Goal: Transaction & Acquisition: Download file/media

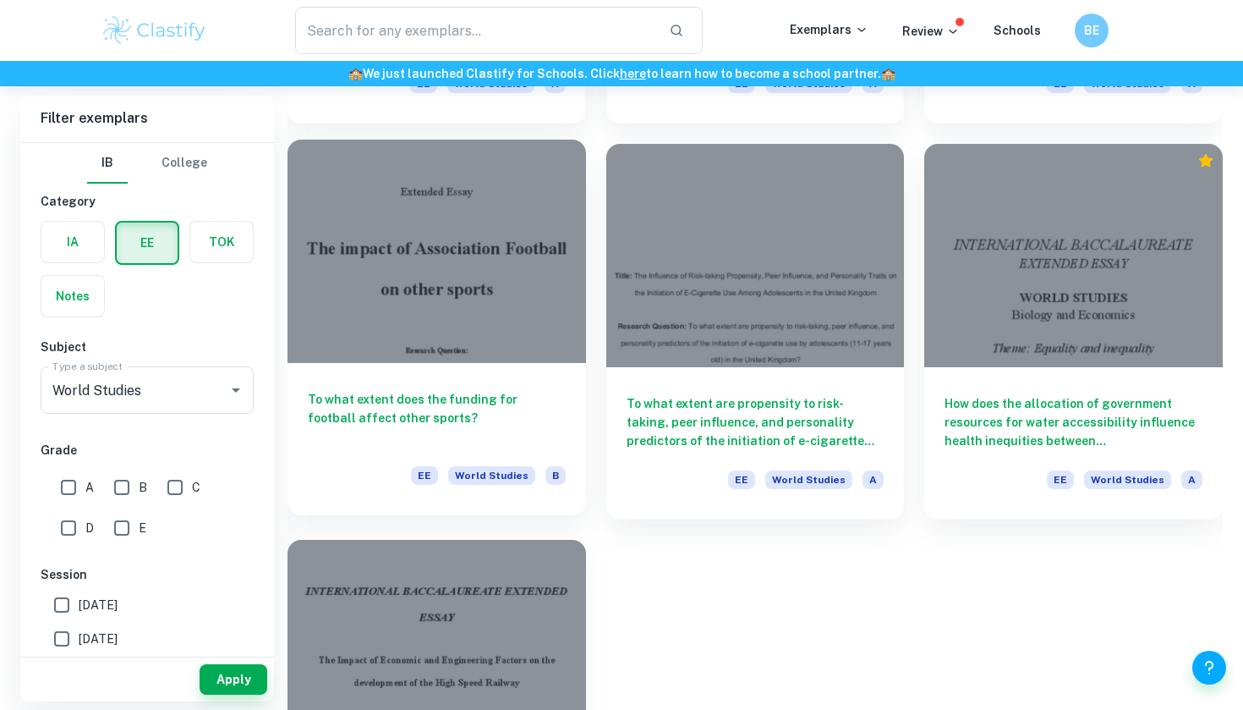
scroll to position [8000, 0]
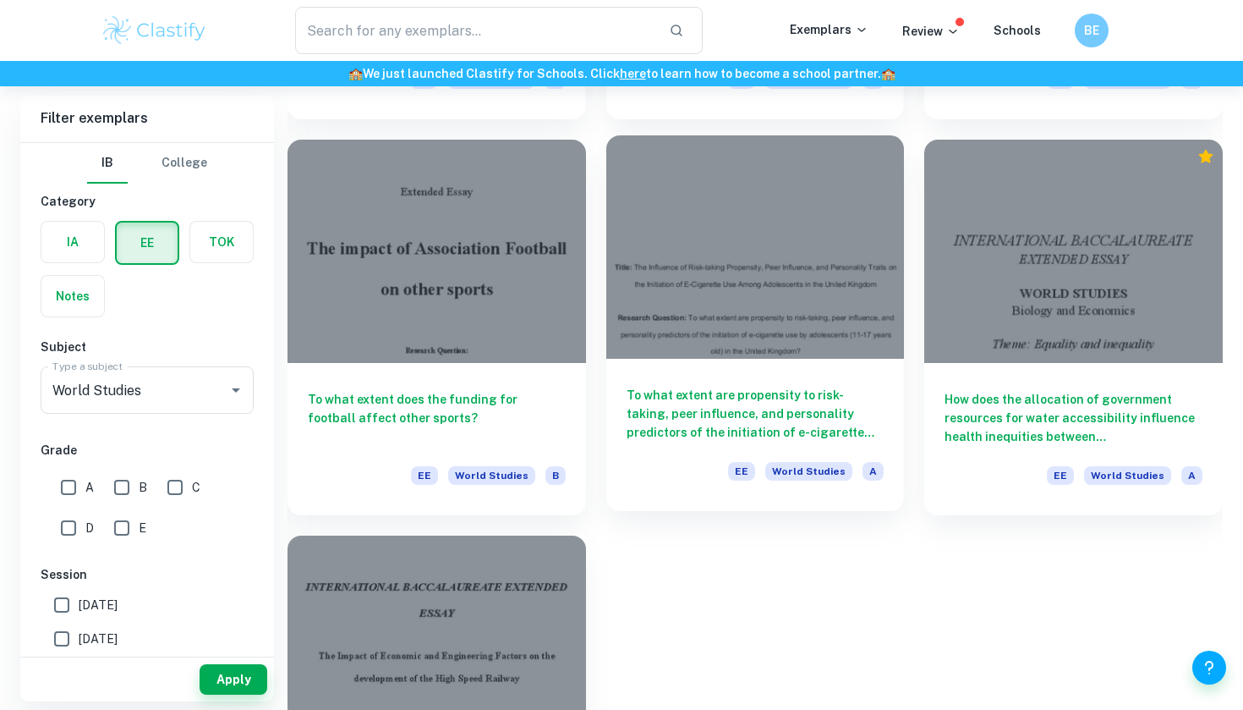
click at [738, 386] on h6 "To what extent are propensity to risk-taking, peer influence, and personality p…" at bounding box center [756, 414] width 258 height 56
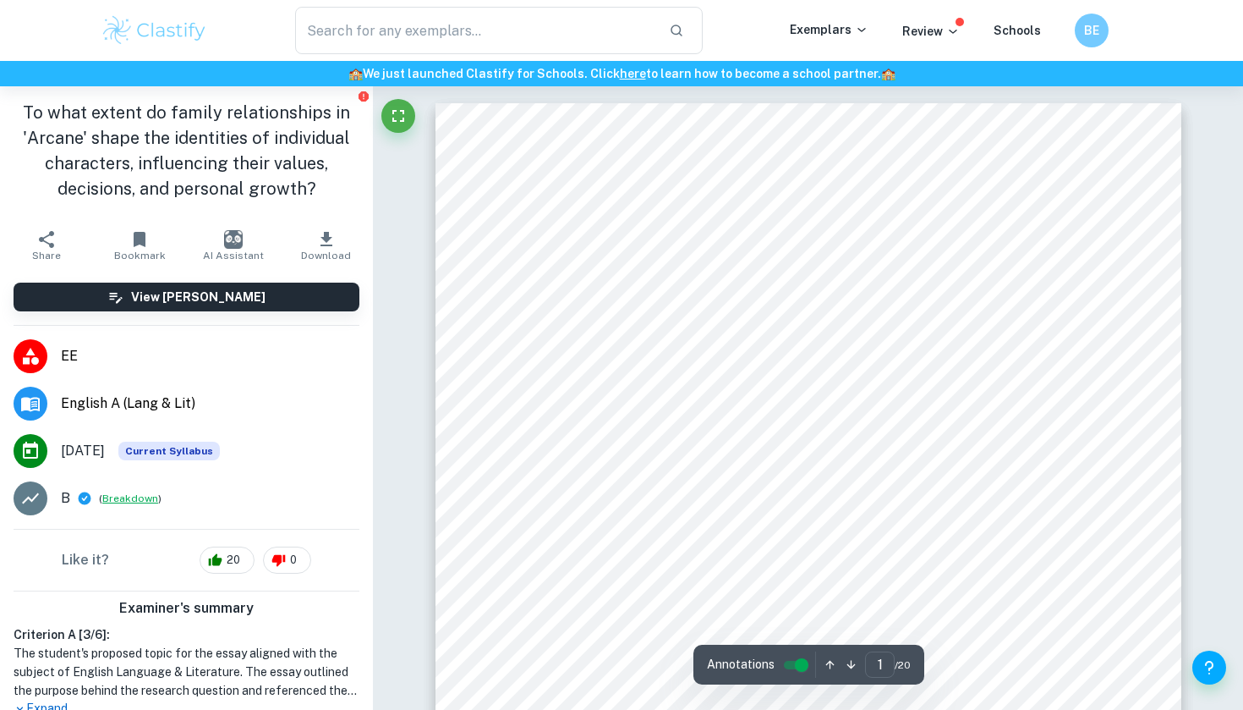
click at [128, 506] on button "Breakdown" at bounding box center [130, 498] width 56 height 15
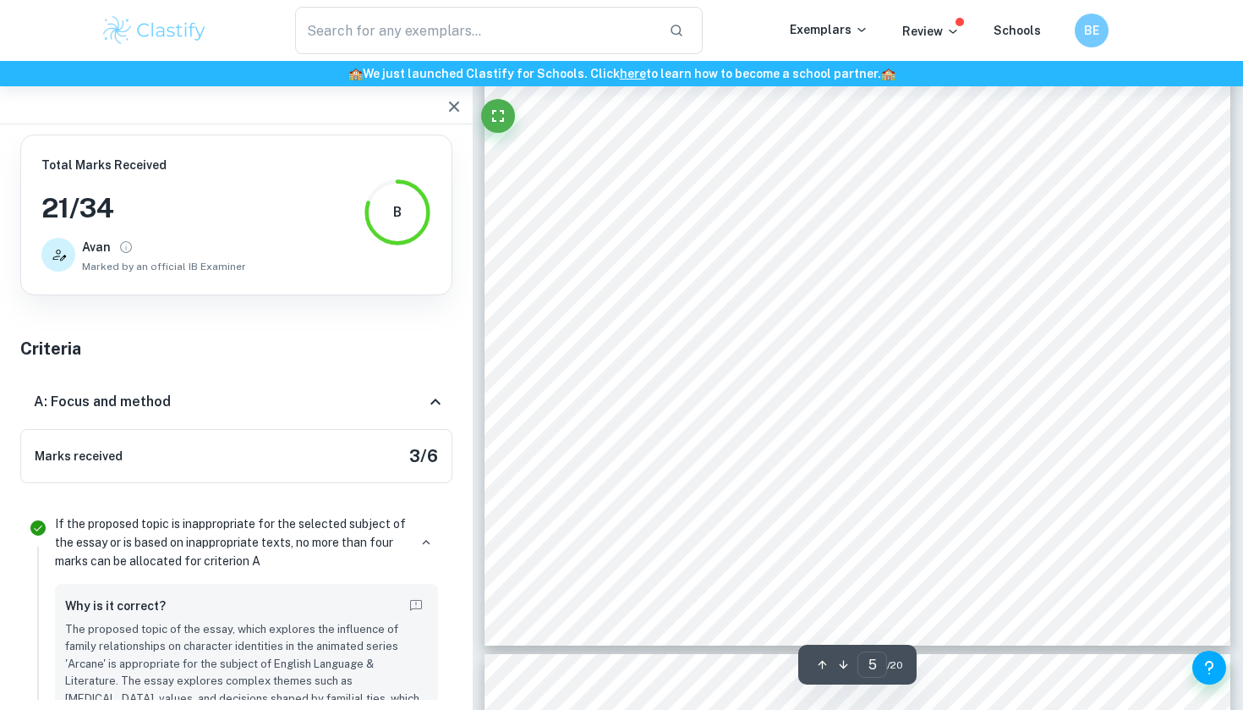
scroll to position [4437, 0]
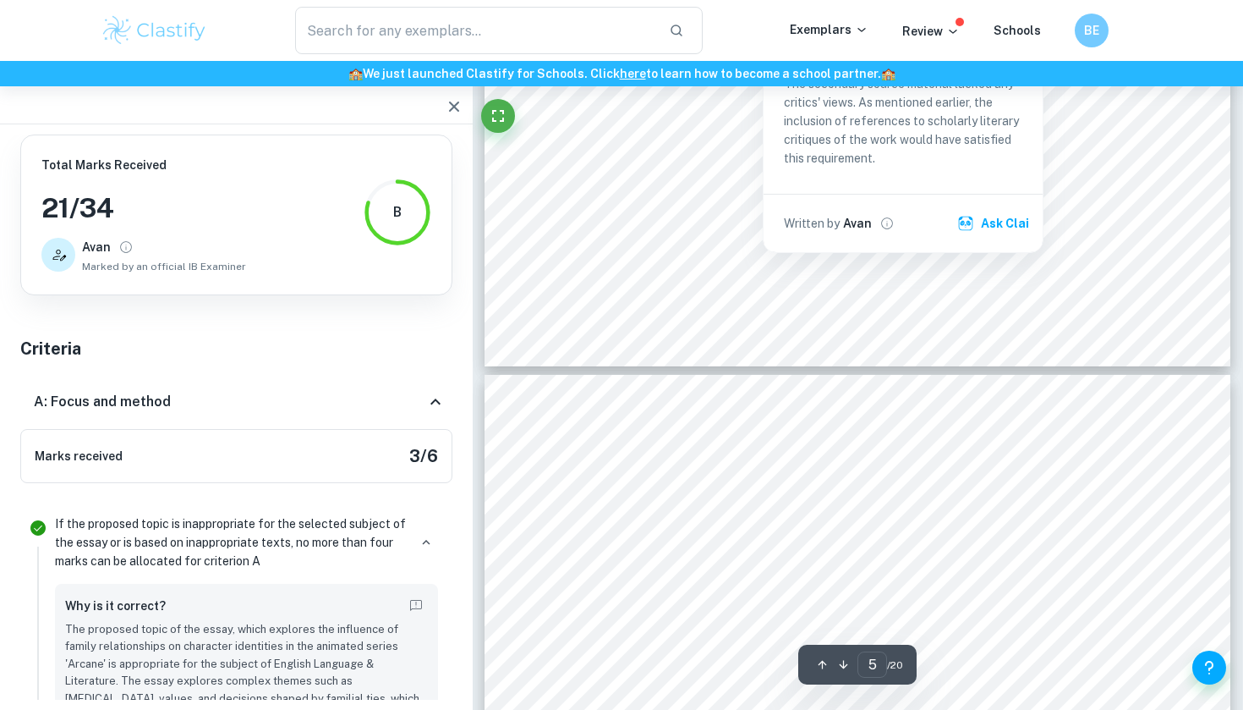
type input "6"
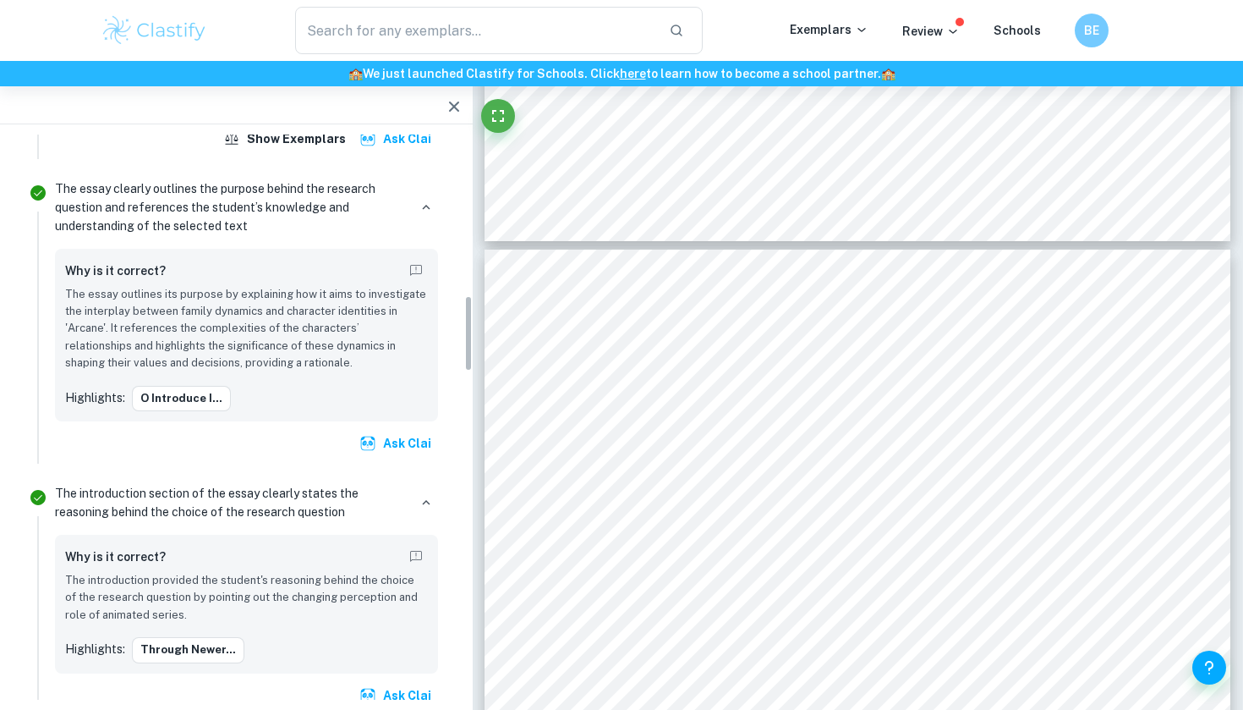
scroll to position [1977, 0]
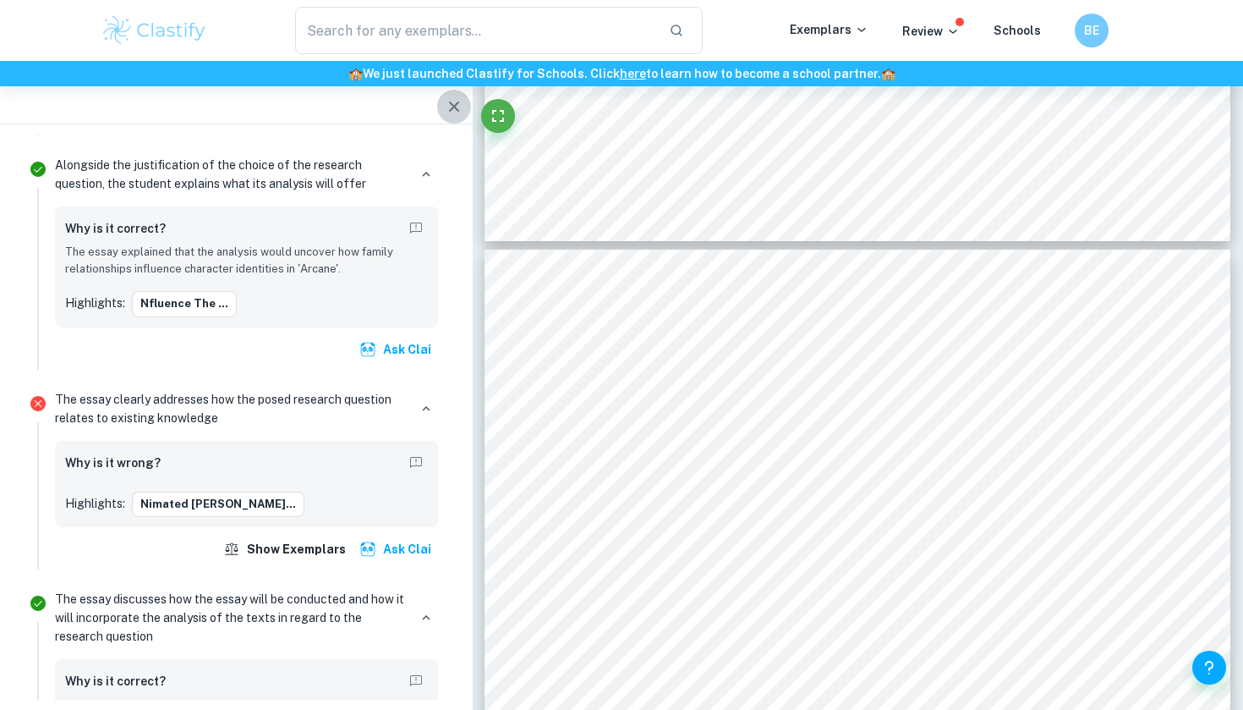
click at [448, 98] on icon "button" at bounding box center [454, 106] width 20 height 20
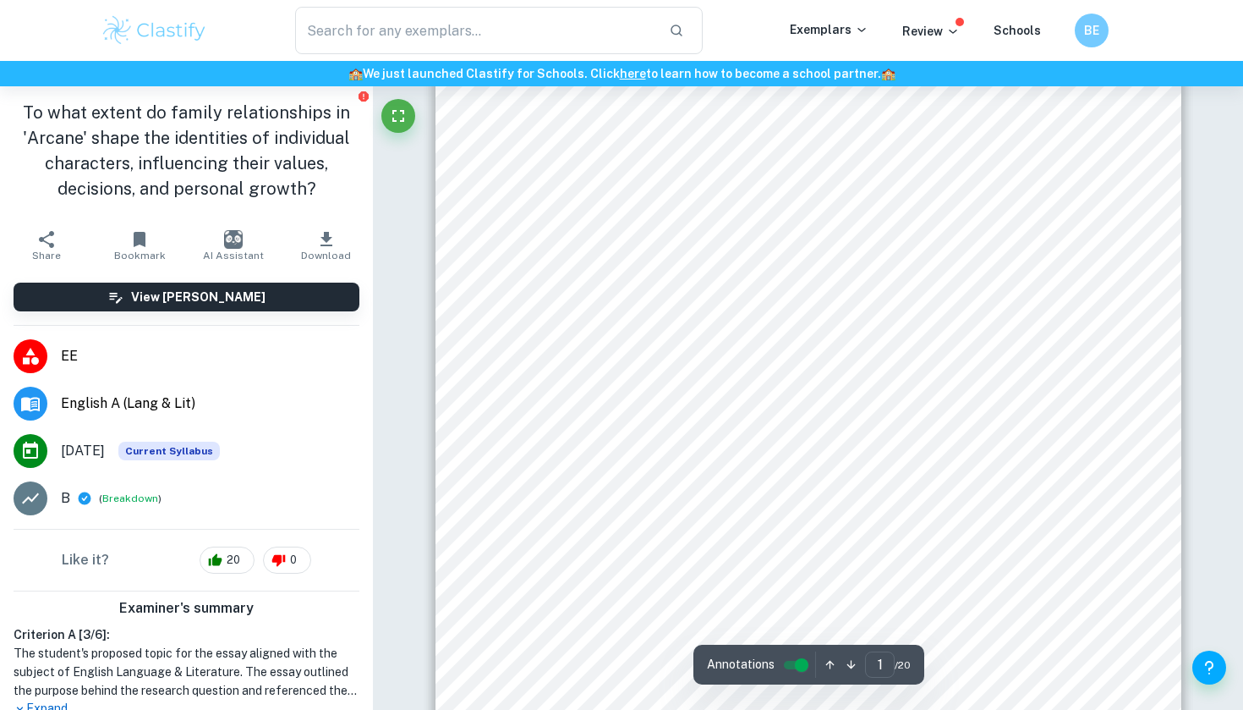
scroll to position [305, 0]
drag, startPoint x: 497, startPoint y: 201, endPoint x: 759, endPoint y: 262, distance: 269.2
click at [759, 262] on div ""To what extent do family relationships in 'Arcane' shape the identities of ind…" at bounding box center [809, 280] width 746 height 965
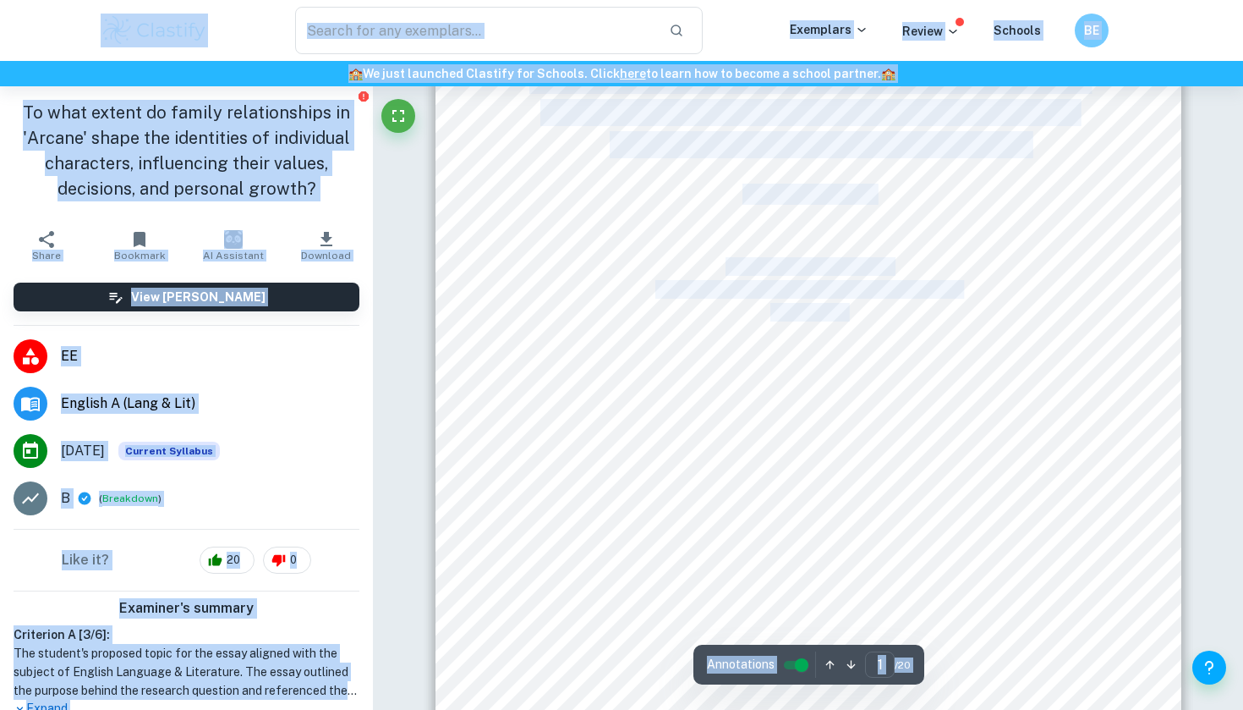
click at [921, 357] on div ""To what extent do family relationships in 'Arcane' shape the identities of ind…" at bounding box center [809, 280] width 746 height 965
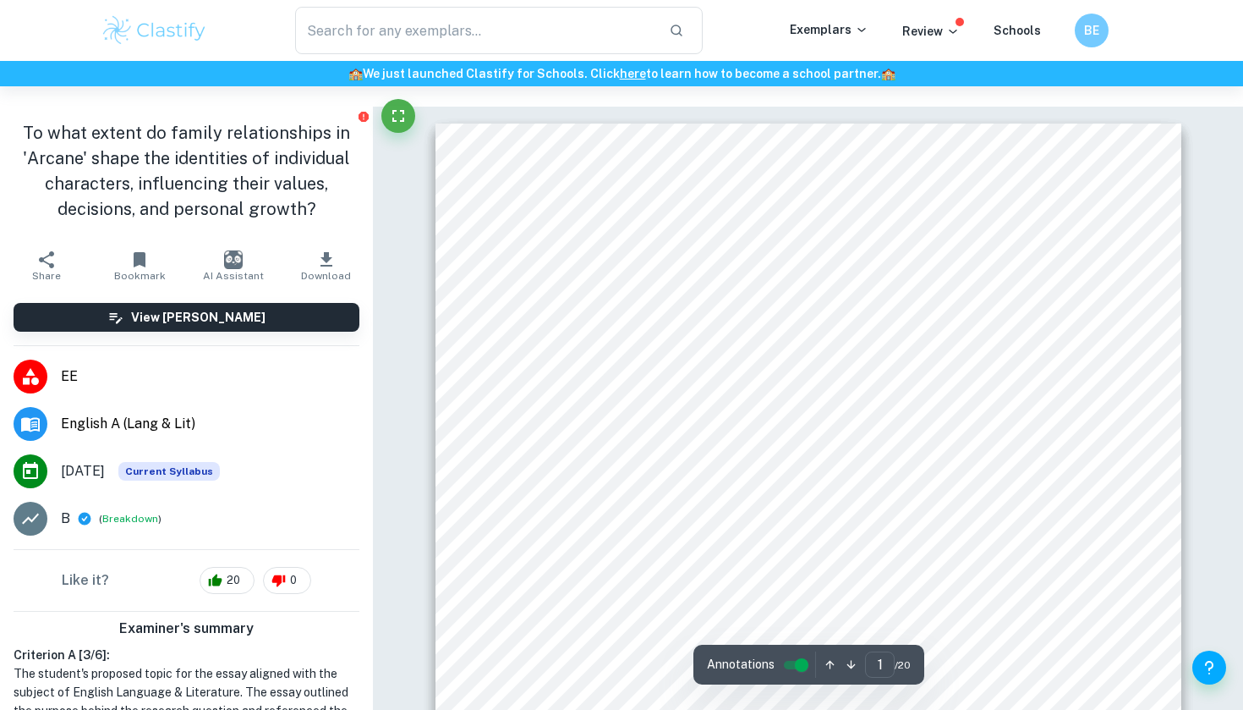
scroll to position [0, 0]
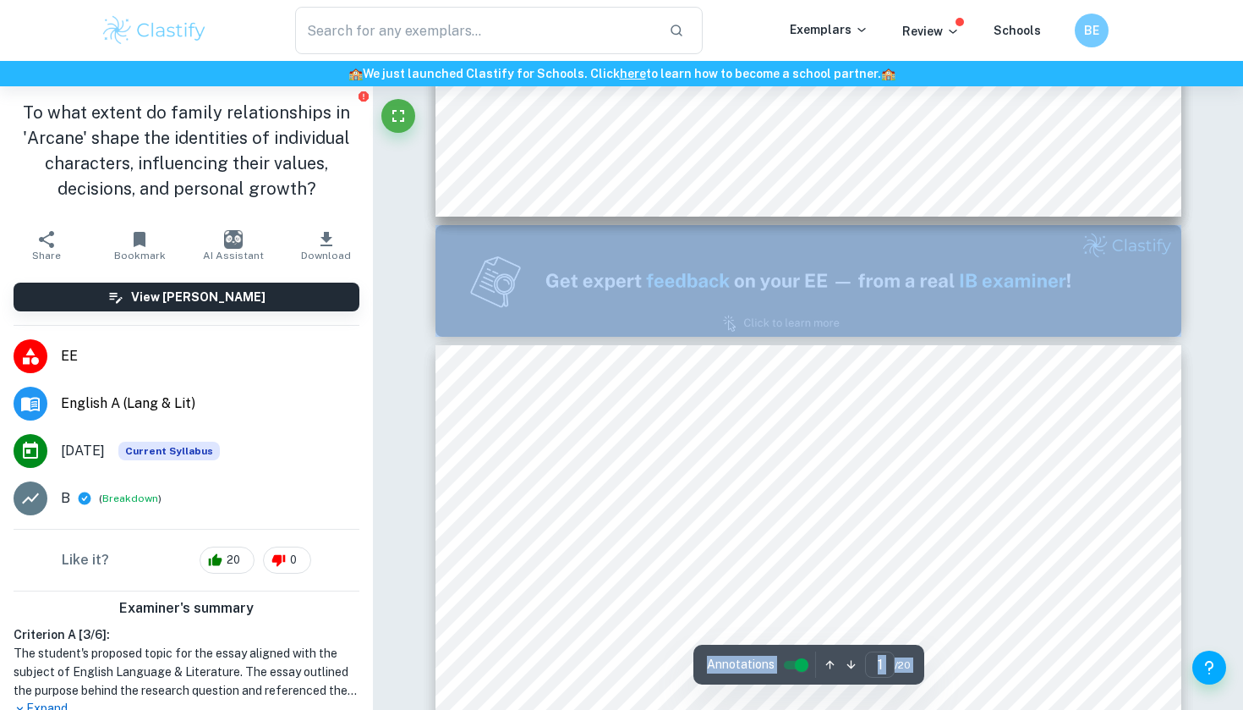
type input "2"
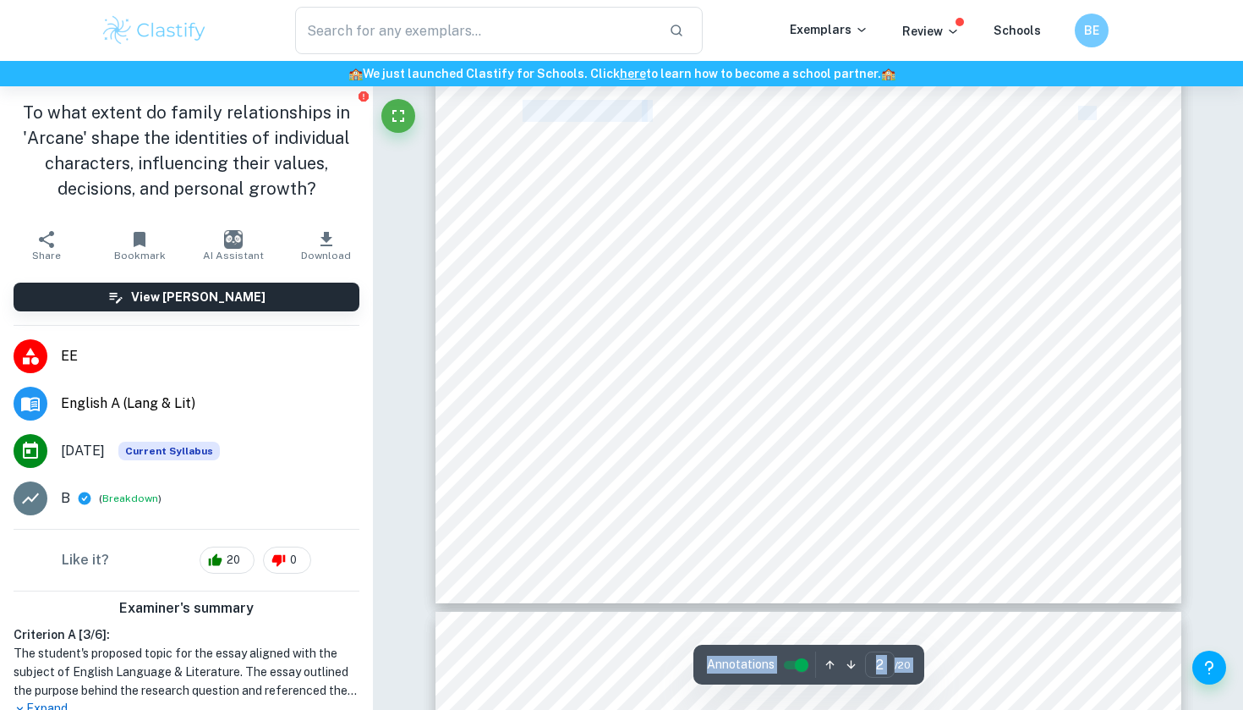
scroll to position [1591, 0]
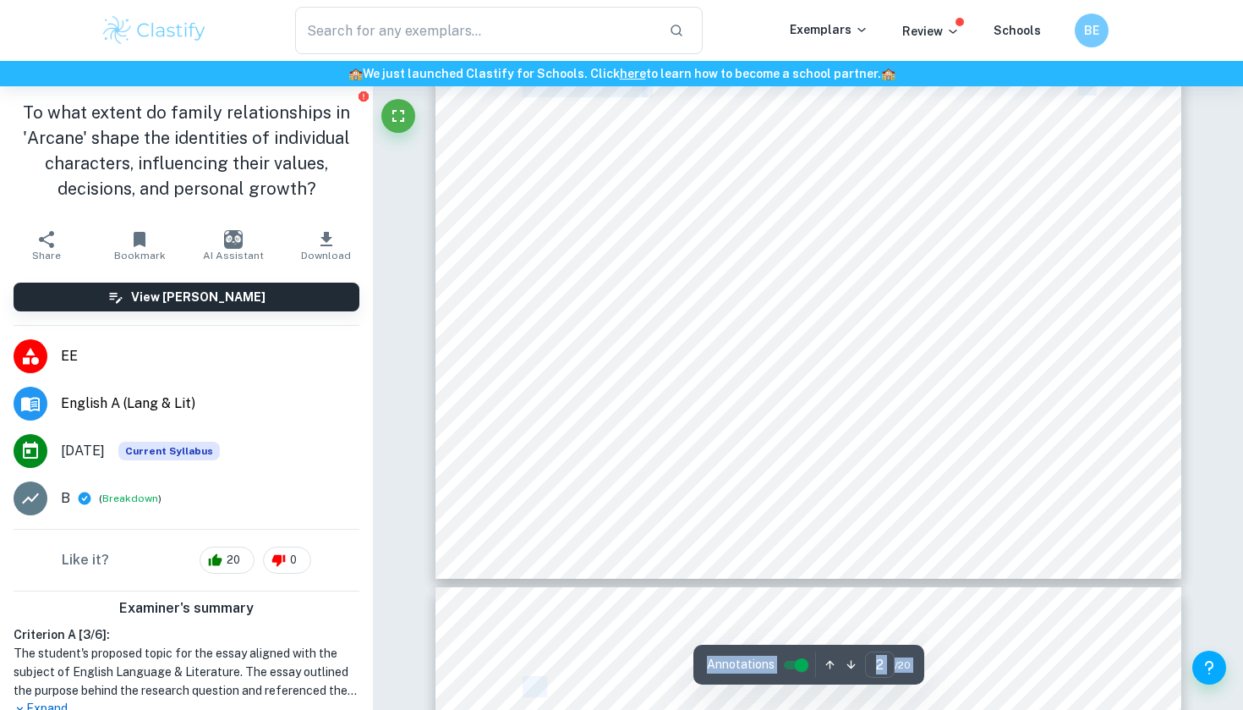
drag, startPoint x: 551, startPoint y: 372, endPoint x: 547, endPoint y: 709, distance: 336.6
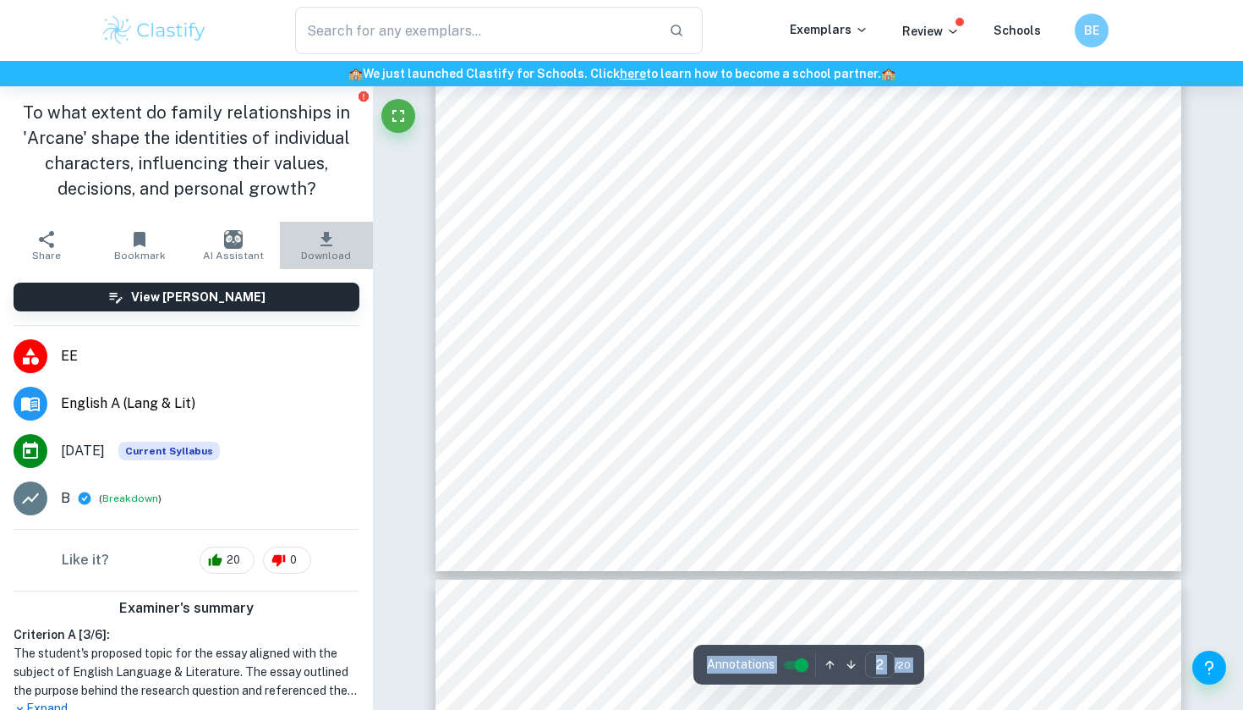
click at [327, 255] on span "Download" at bounding box center [326, 255] width 50 height 12
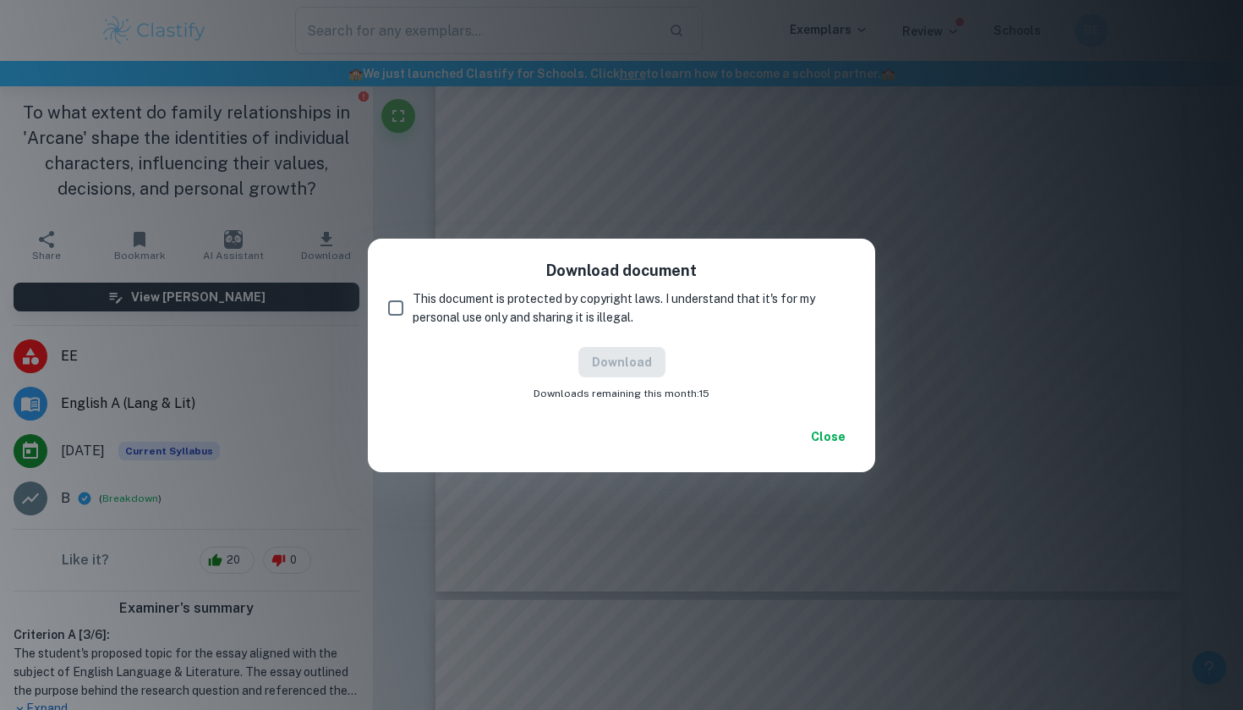
click at [406, 304] on input "This document is protected by copyright laws. I understand that it's for my per…" at bounding box center [396, 308] width 34 height 34
checkbox input "true"
click at [624, 376] on button "Download" at bounding box center [621, 362] width 87 height 30
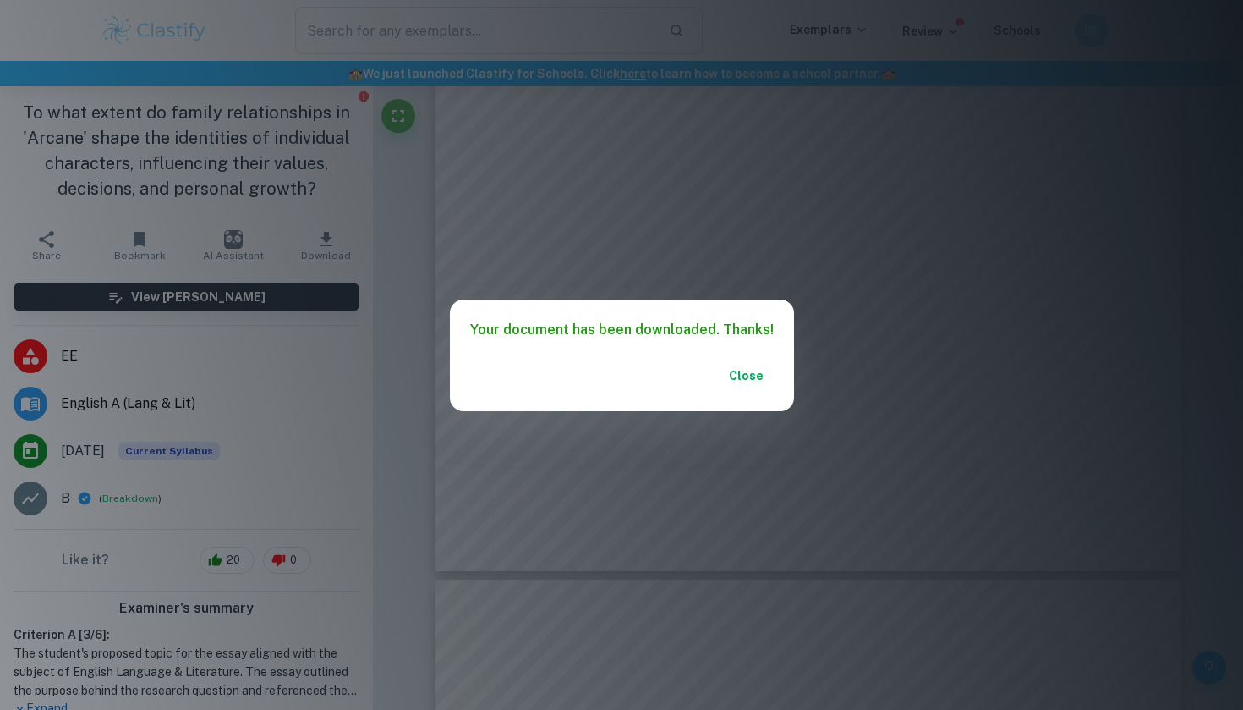
click at [410, 348] on div "Your document has been downloaded. Thanks! Close" at bounding box center [621, 355] width 1243 height 710
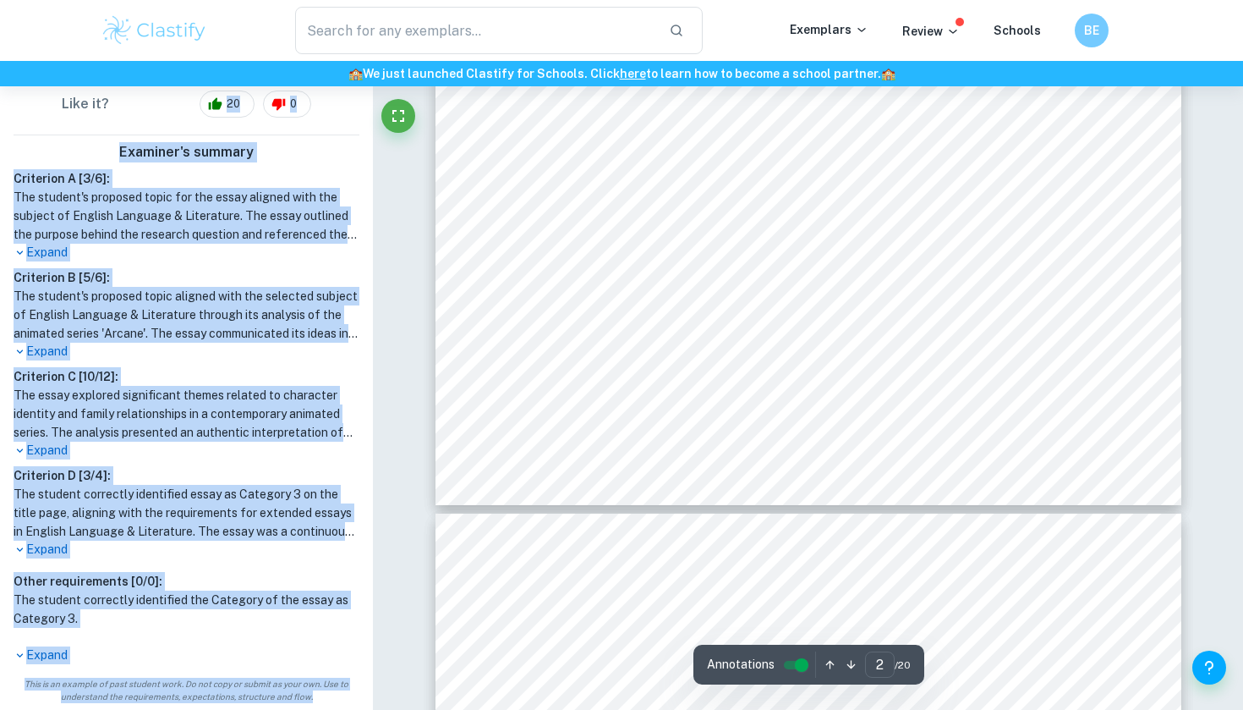
scroll to position [1695, 0]
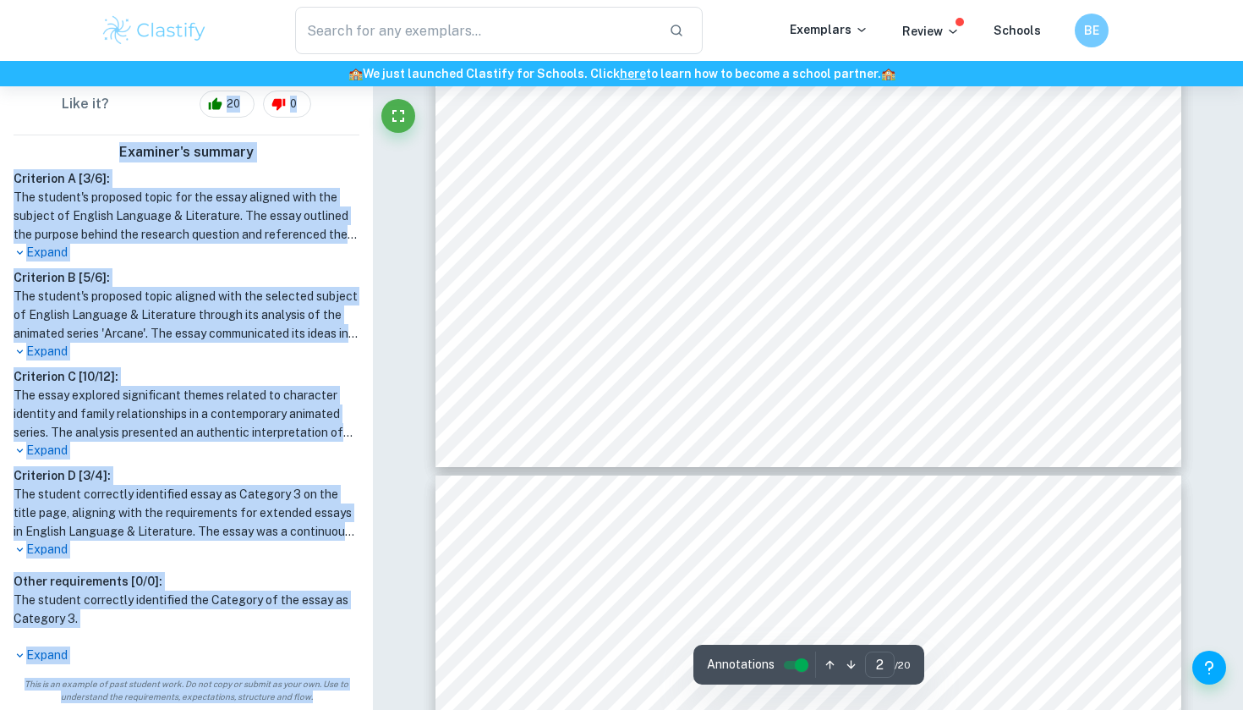
drag, startPoint x: 112, startPoint y: 134, endPoint x: 136, endPoint y: 705, distance: 571.4
click at [136, 705] on aside "To what extent do family relationships in 'Arcane' shape the identities of indi…" at bounding box center [186, 397] width 373 height 623
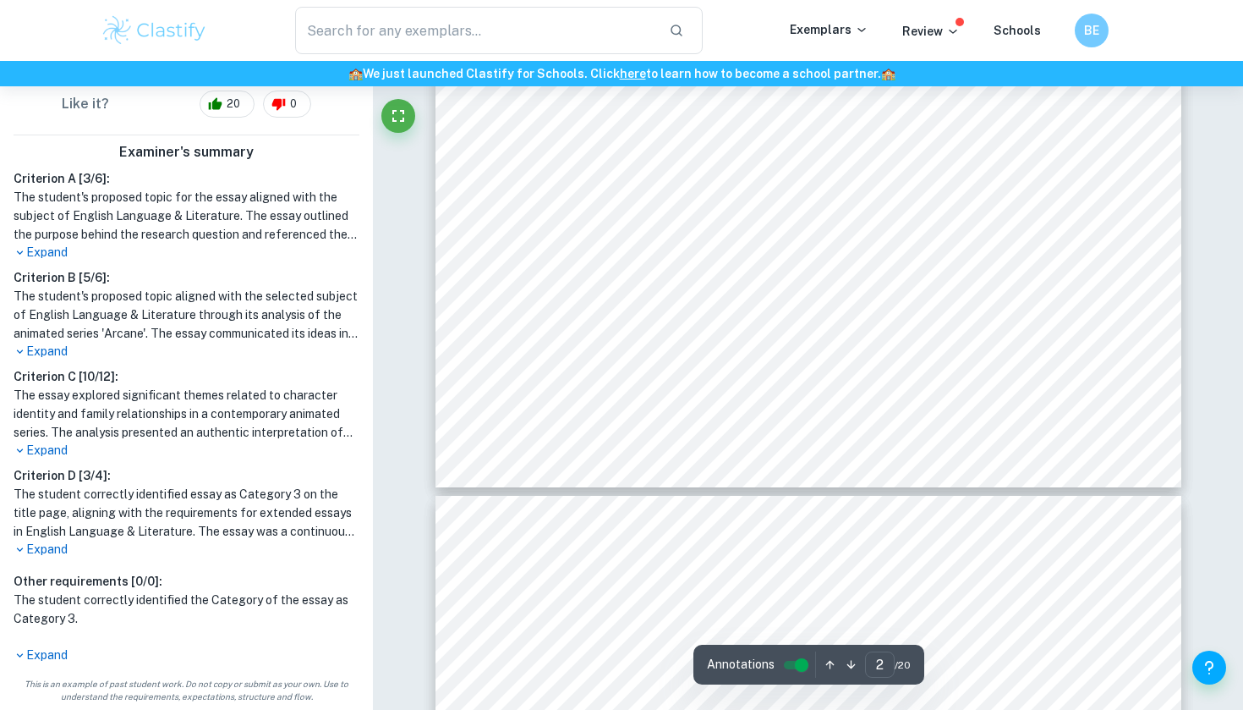
click at [51, 650] on p "Expand" at bounding box center [187, 655] width 346 height 18
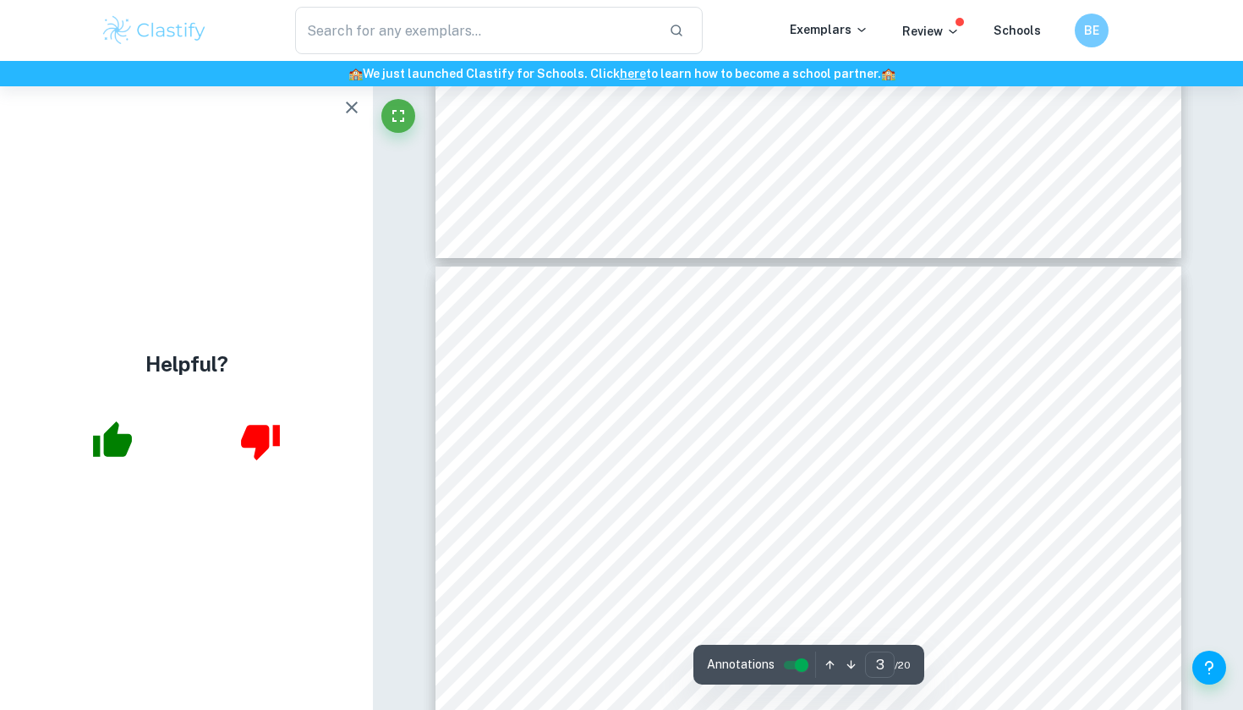
scroll to position [0, 0]
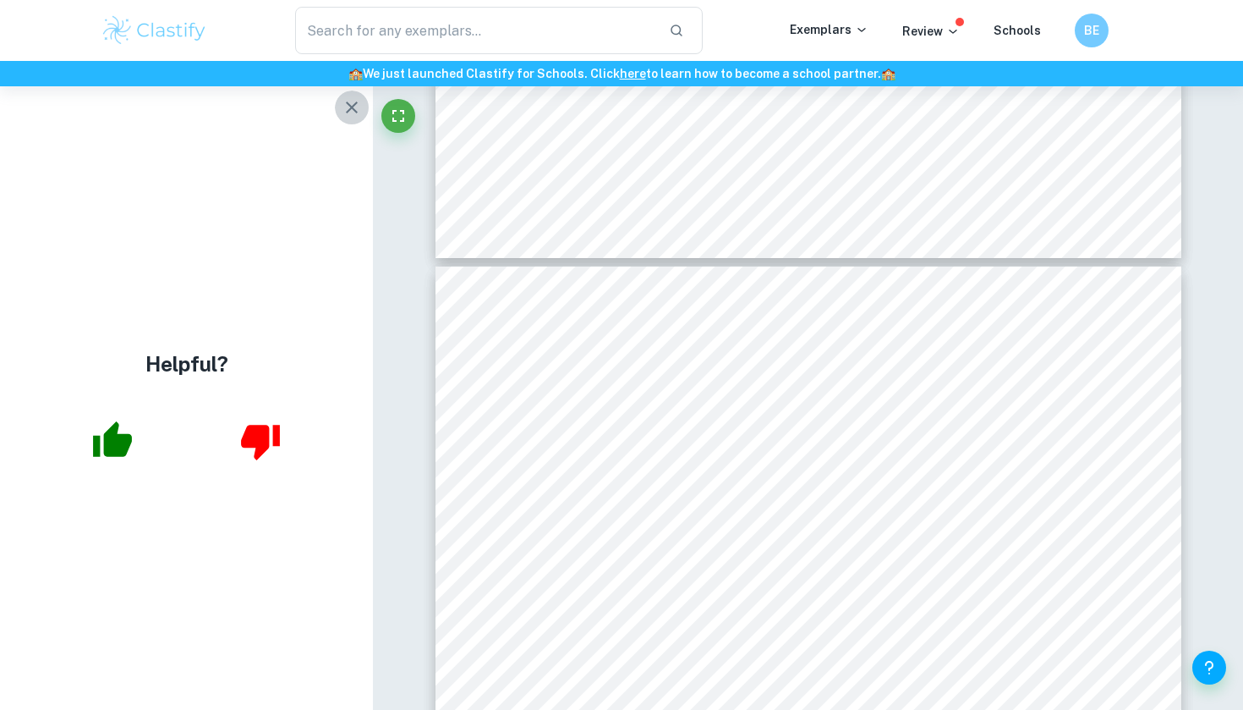
click at [353, 100] on icon "button" at bounding box center [352, 107] width 20 height 20
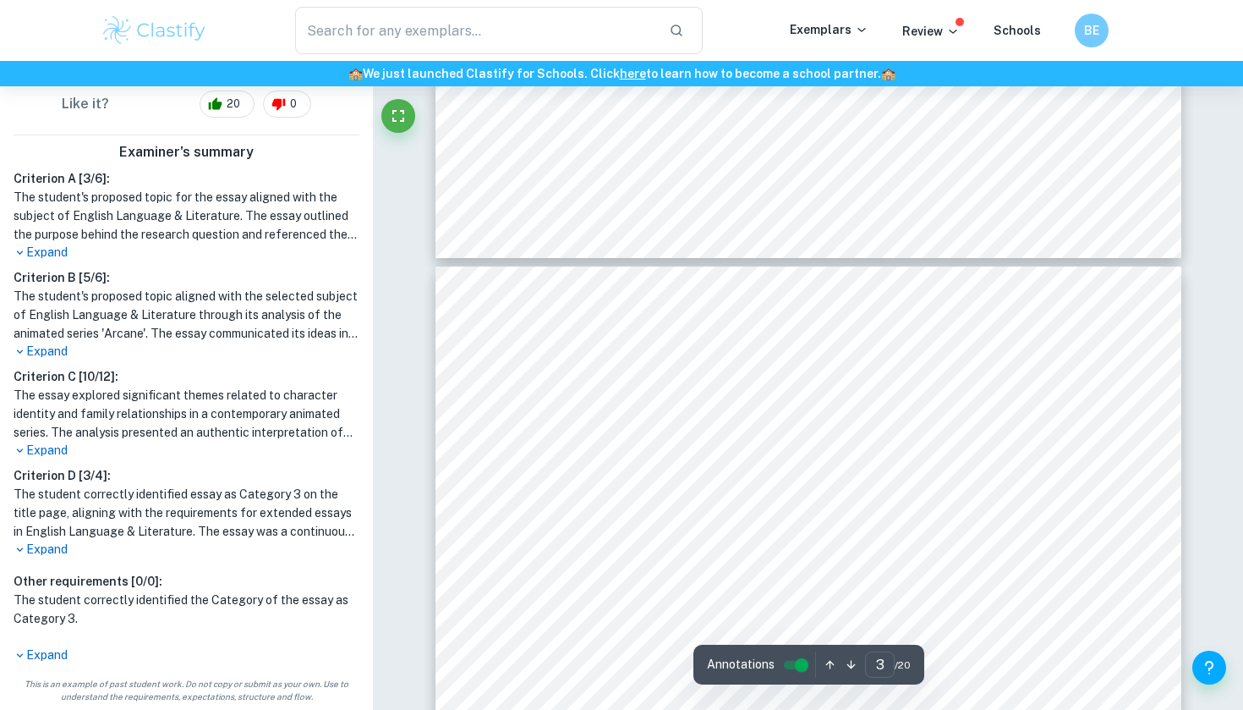
scroll to position [1941, 0]
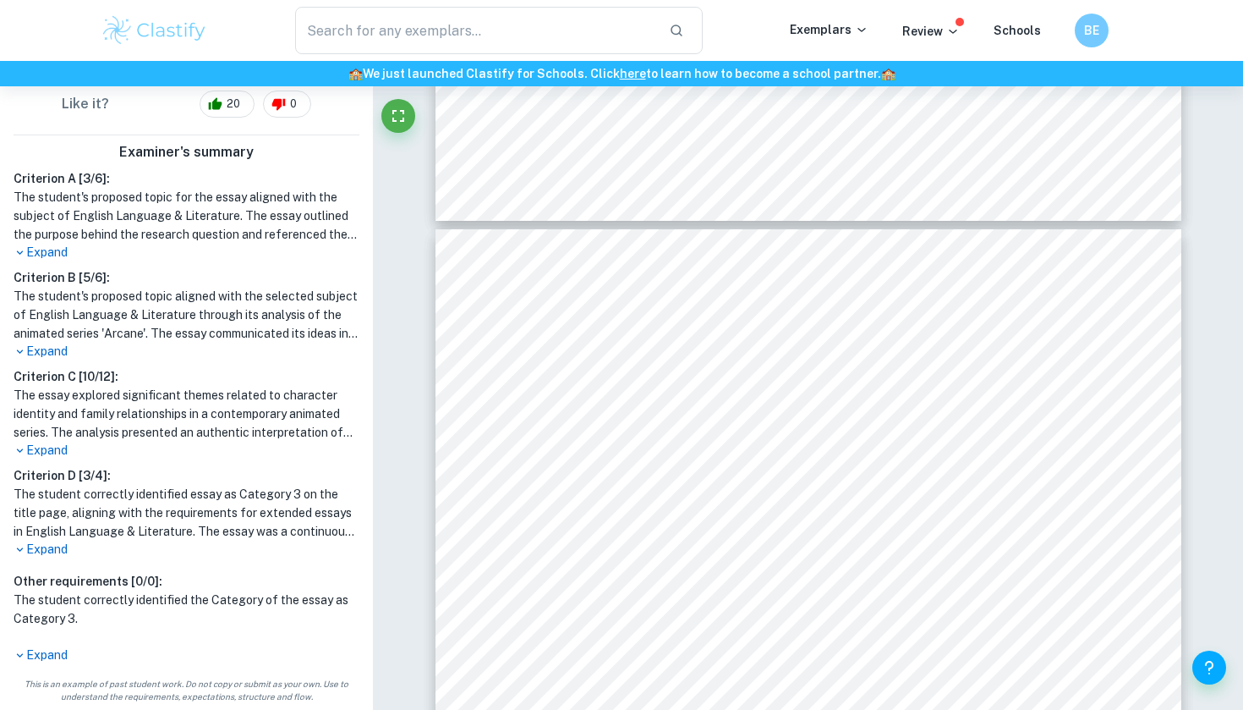
click at [22, 659] on icon at bounding box center [20, 655] width 13 height 13
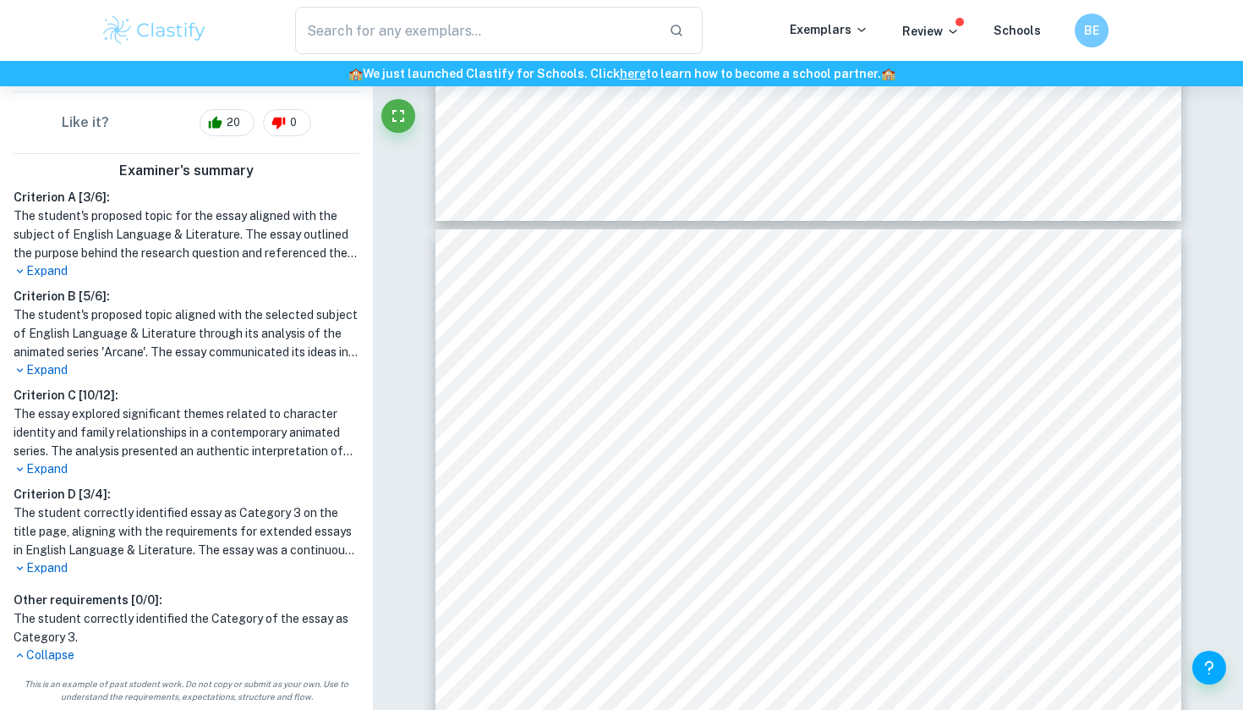
click at [69, 262] on p "Expand" at bounding box center [187, 271] width 346 height 18
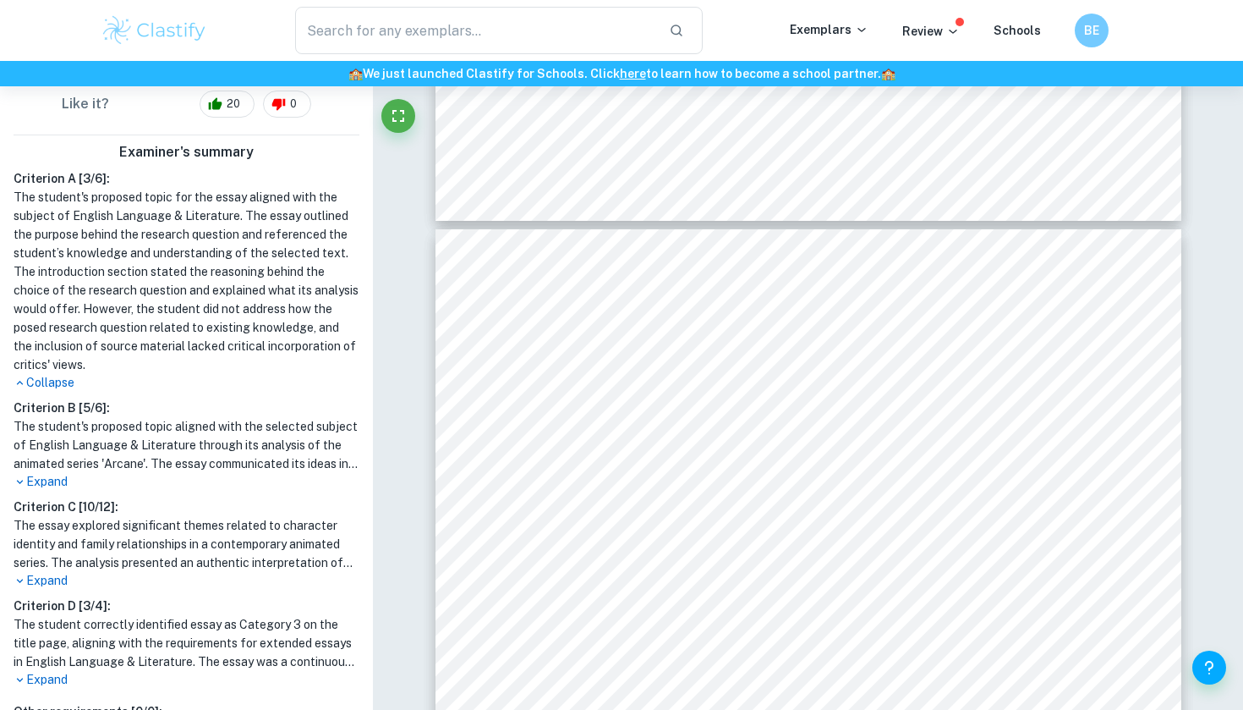
click at [41, 482] on p "Expand" at bounding box center [187, 482] width 346 height 18
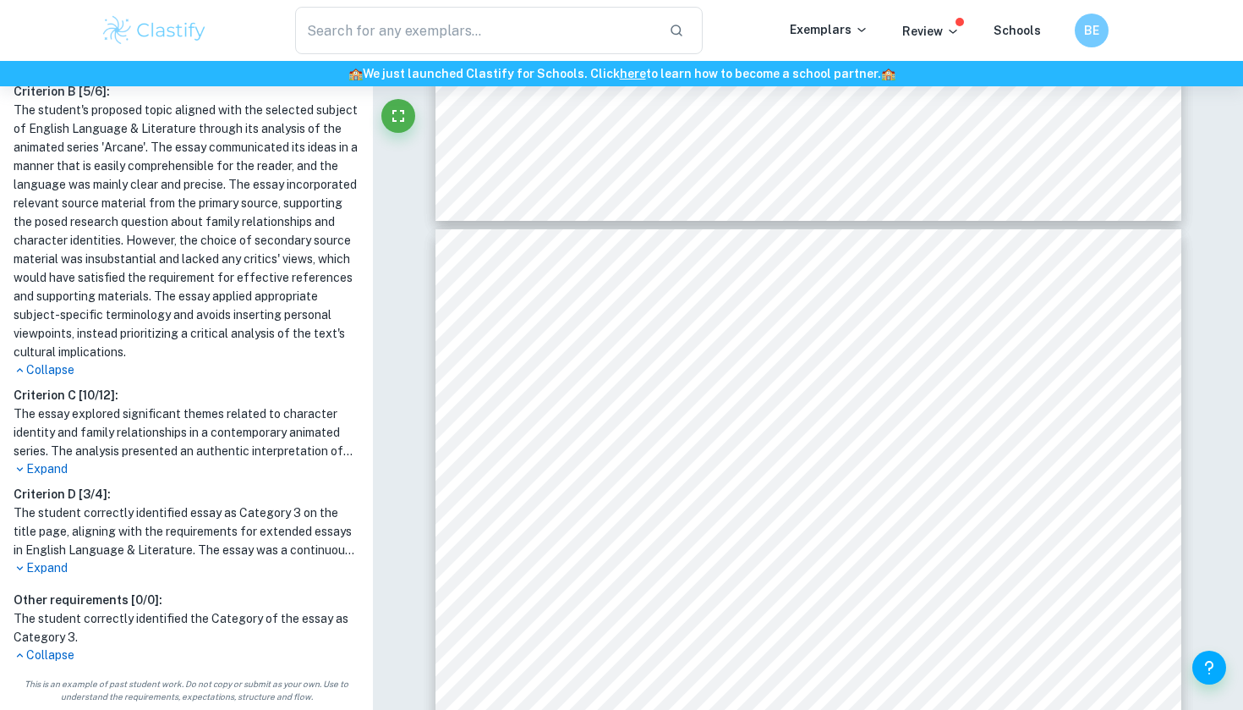
click at [46, 477] on p "Expand" at bounding box center [187, 469] width 346 height 18
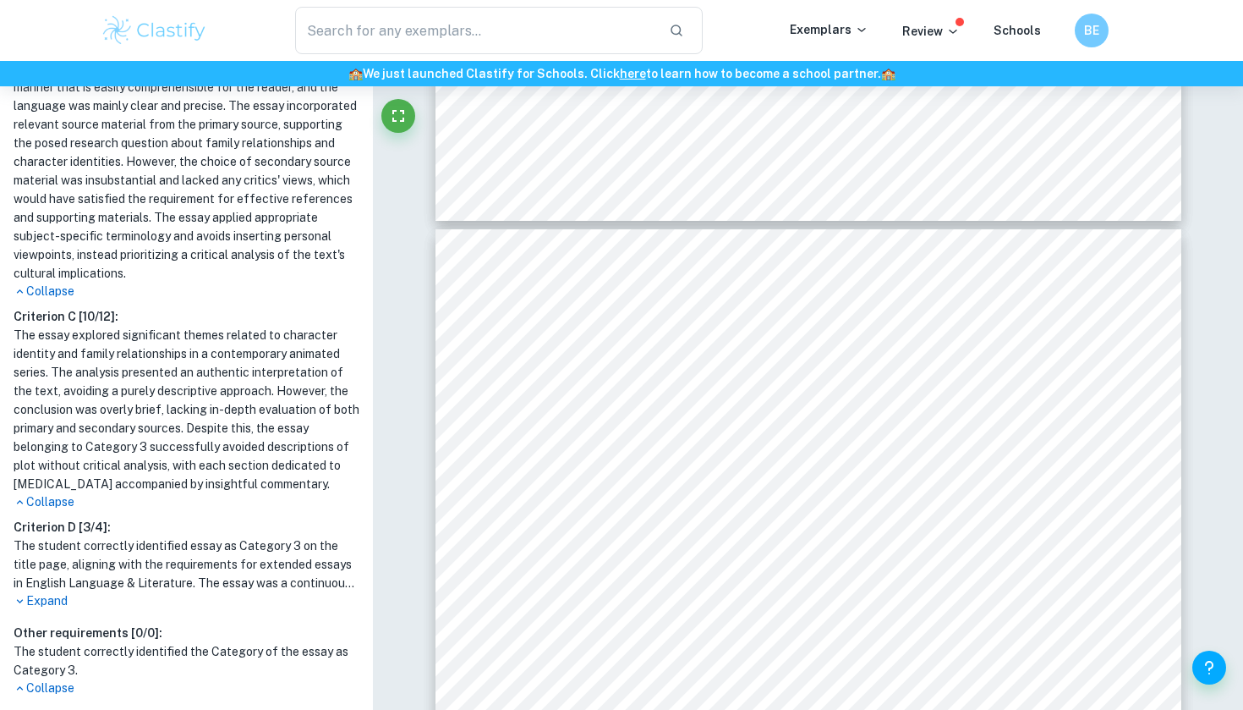
scroll to position [869, 0]
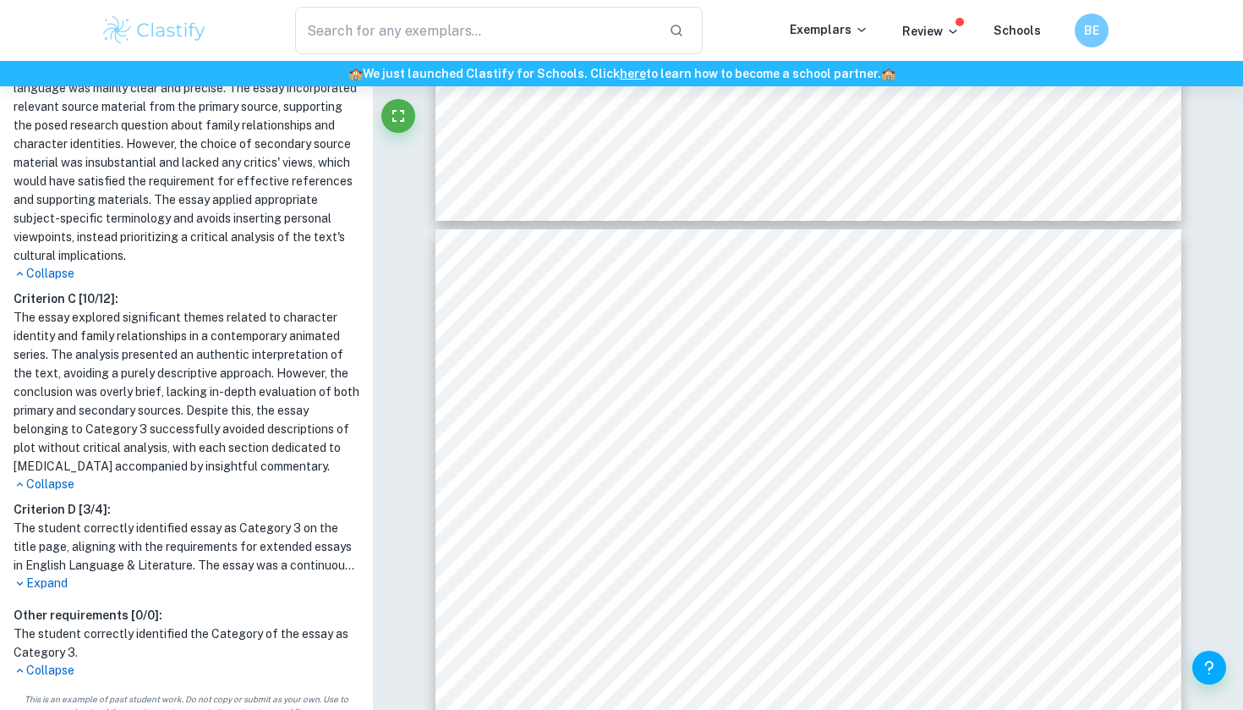
click at [40, 594] on div "Criterion A [ 3 / 6 ]: The student's proposed topic for the essay aligned with …" at bounding box center [186, 217] width 359 height 923
click at [43, 583] on p "Expand" at bounding box center [187, 583] width 346 height 18
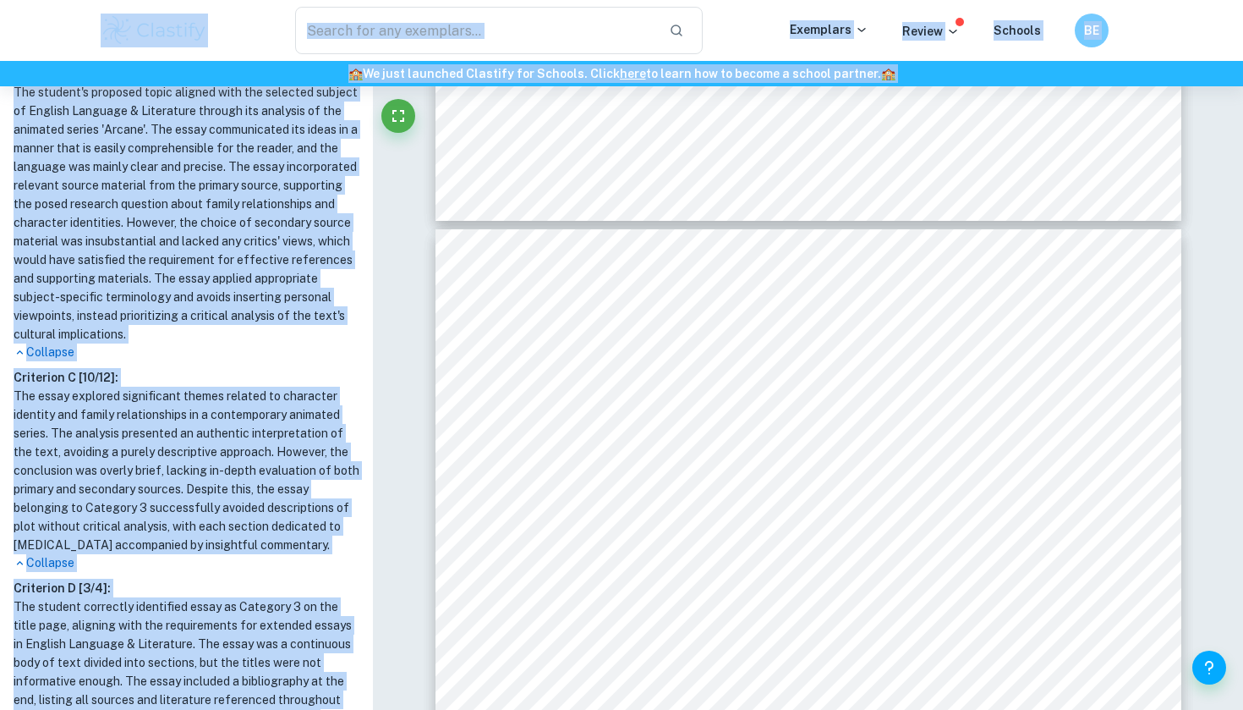
scroll to position [736, 0]
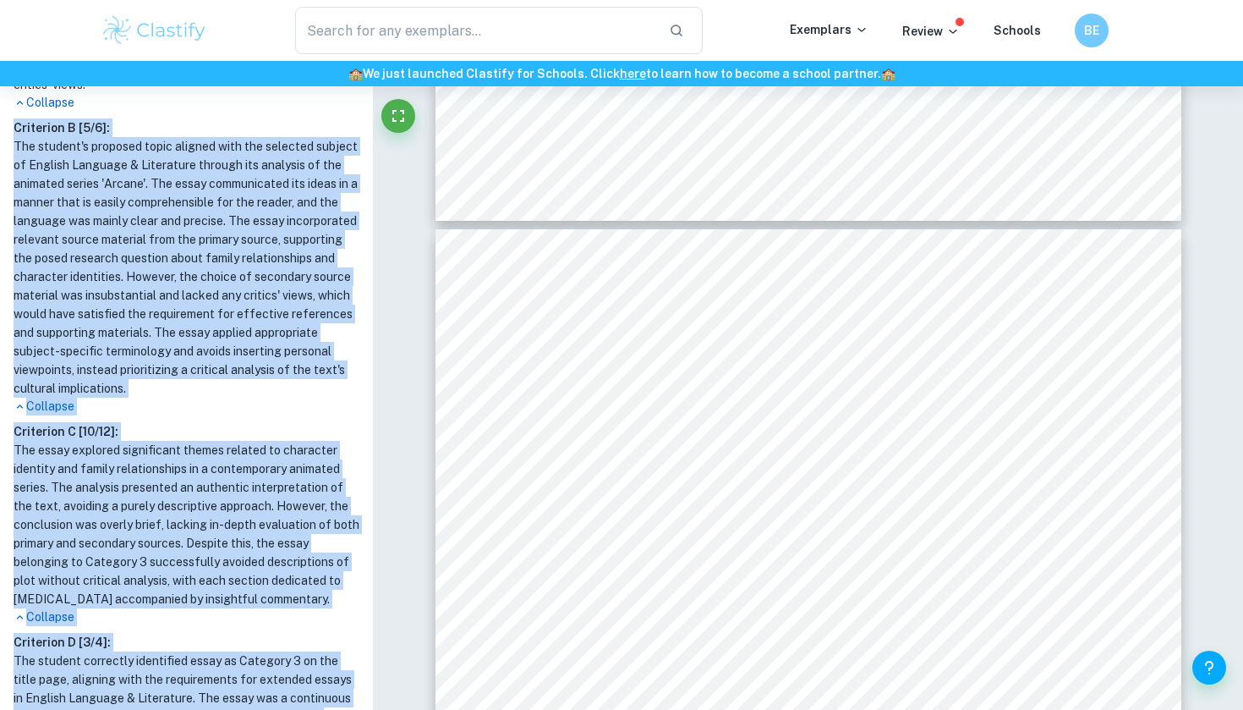
drag, startPoint x: 78, startPoint y: 633, endPoint x: 16, endPoint y: 118, distance: 517.9
click at [16, 118] on div "Criterion A [ 3 / 6 ]: The student's proposed topic for the essay aligned with …" at bounding box center [186, 434] width 359 height 1090
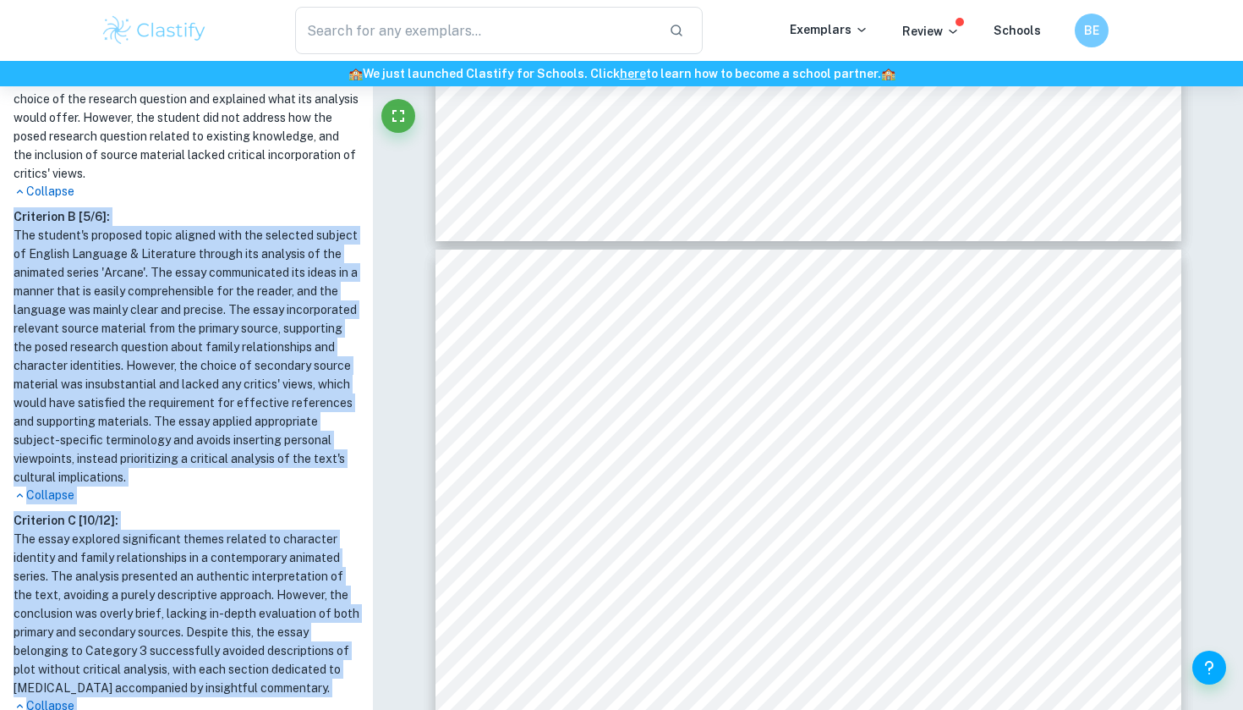
scroll to position [639, 0]
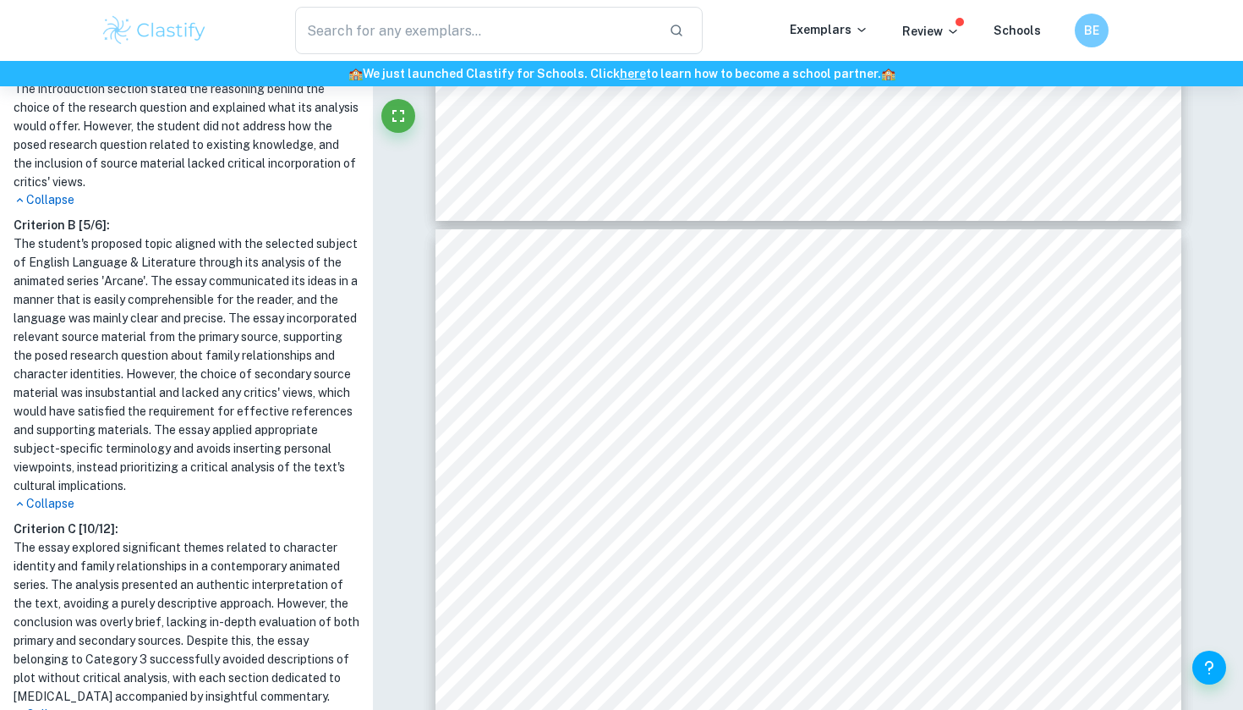
click at [79, 182] on h1 "The student's proposed topic for the essay aligned with the subject of English …" at bounding box center [187, 98] width 346 height 186
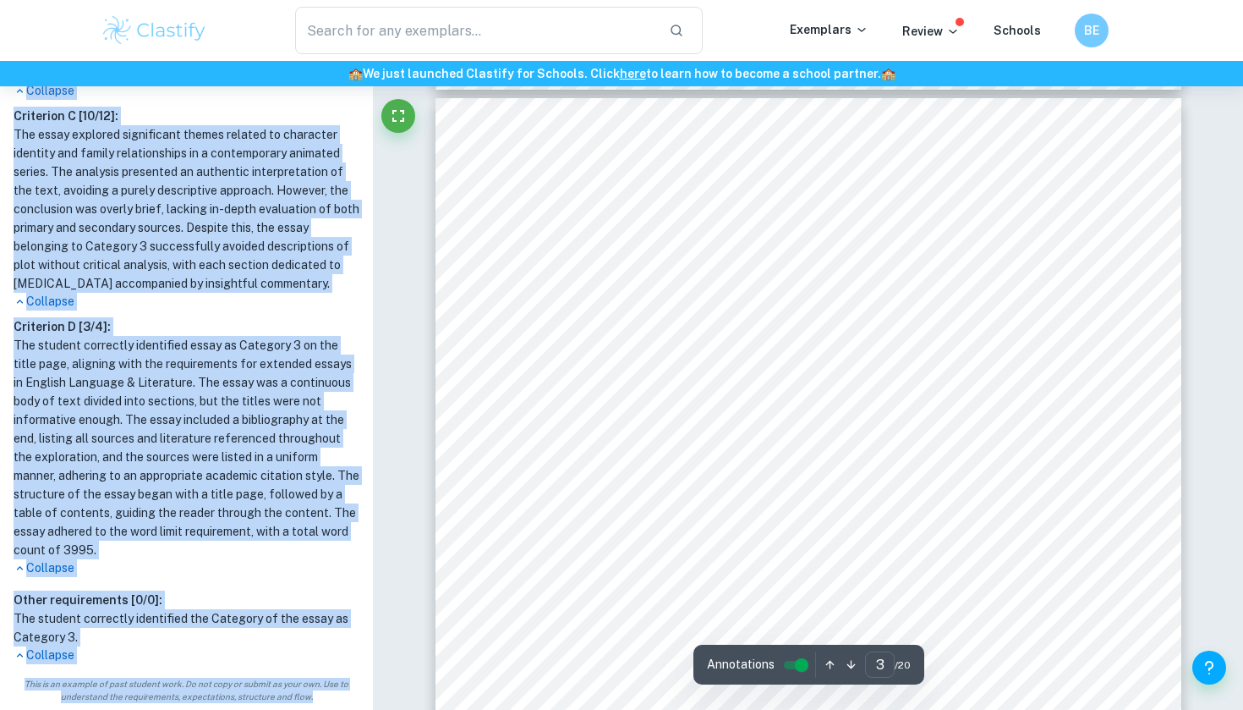
scroll to position [2088, 0]
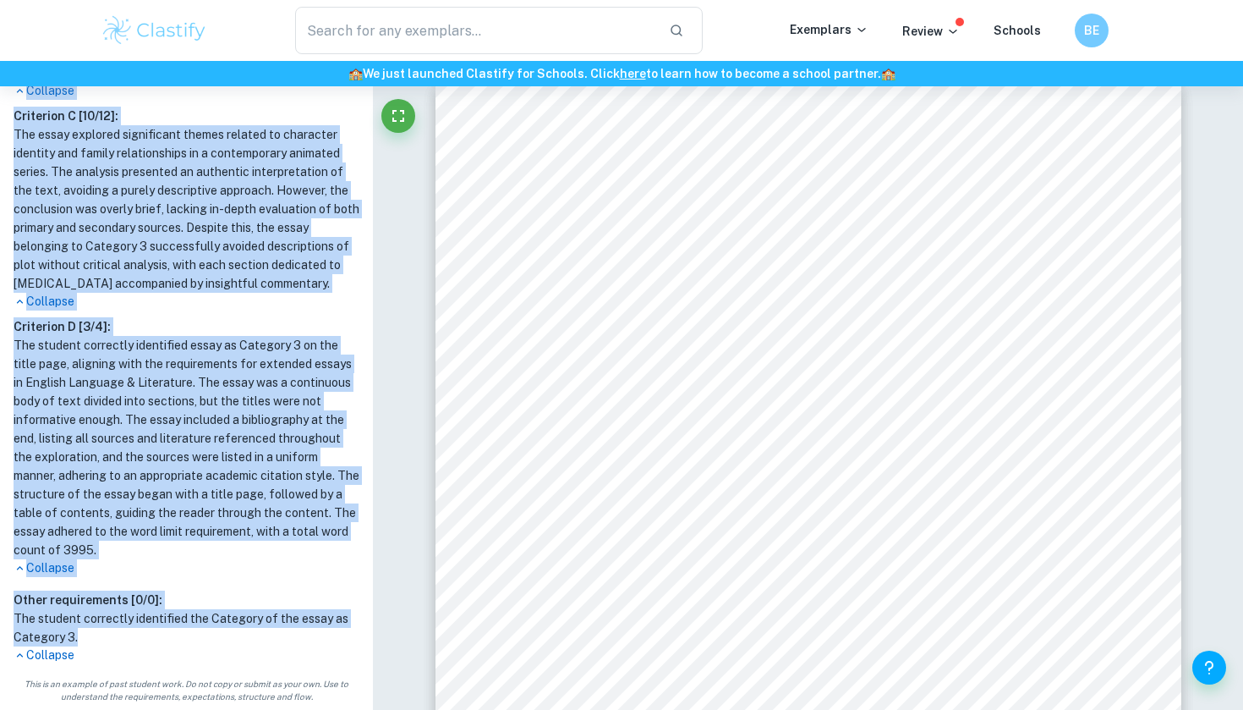
drag, startPoint x: 3, startPoint y: 254, endPoint x: 133, endPoint y: 642, distance: 409.5
click at [133, 643] on div "Examiner's summary Criterion A [ 3 / 6 ]: The student's proposed topic for the …" at bounding box center [186, 105] width 373 height 1131
copy div "Loremipsu D [ 6 / 4 ]: Sit ametcon'a elitsedd eiusm tem inc utlab etdolor magn …"
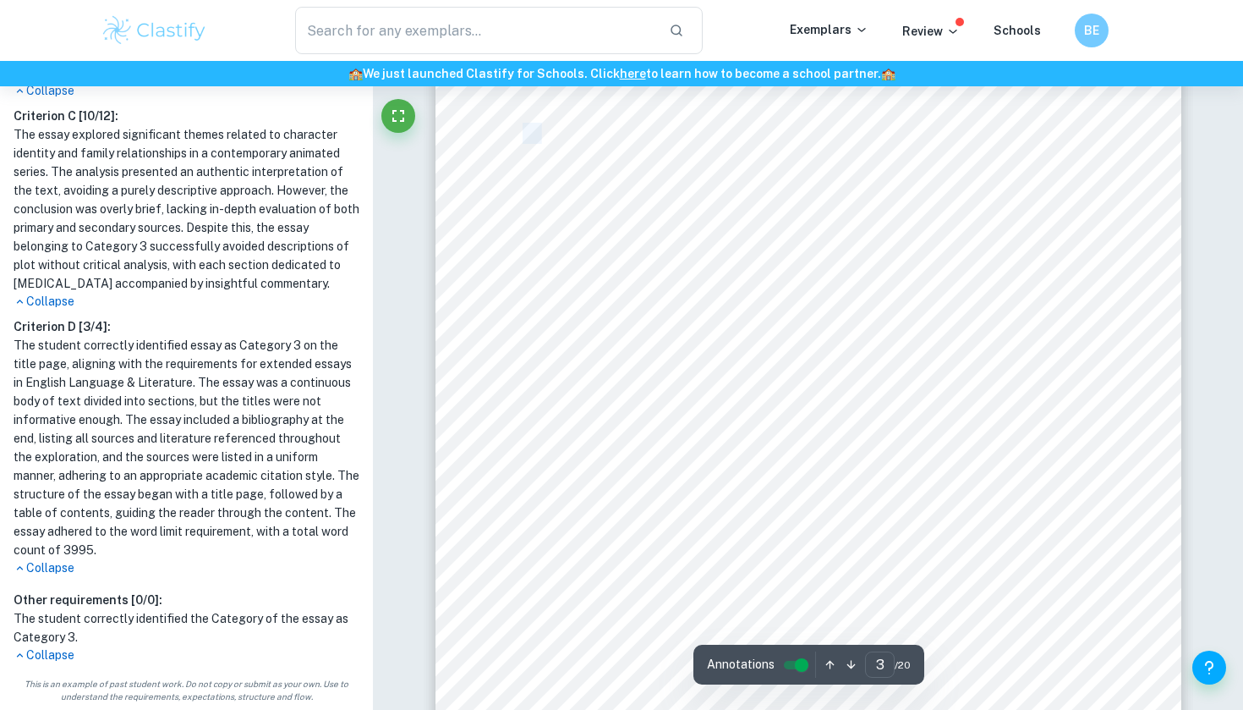
drag, startPoint x: 545, startPoint y: 174, endPoint x: 419, endPoint y: 709, distance: 549.0
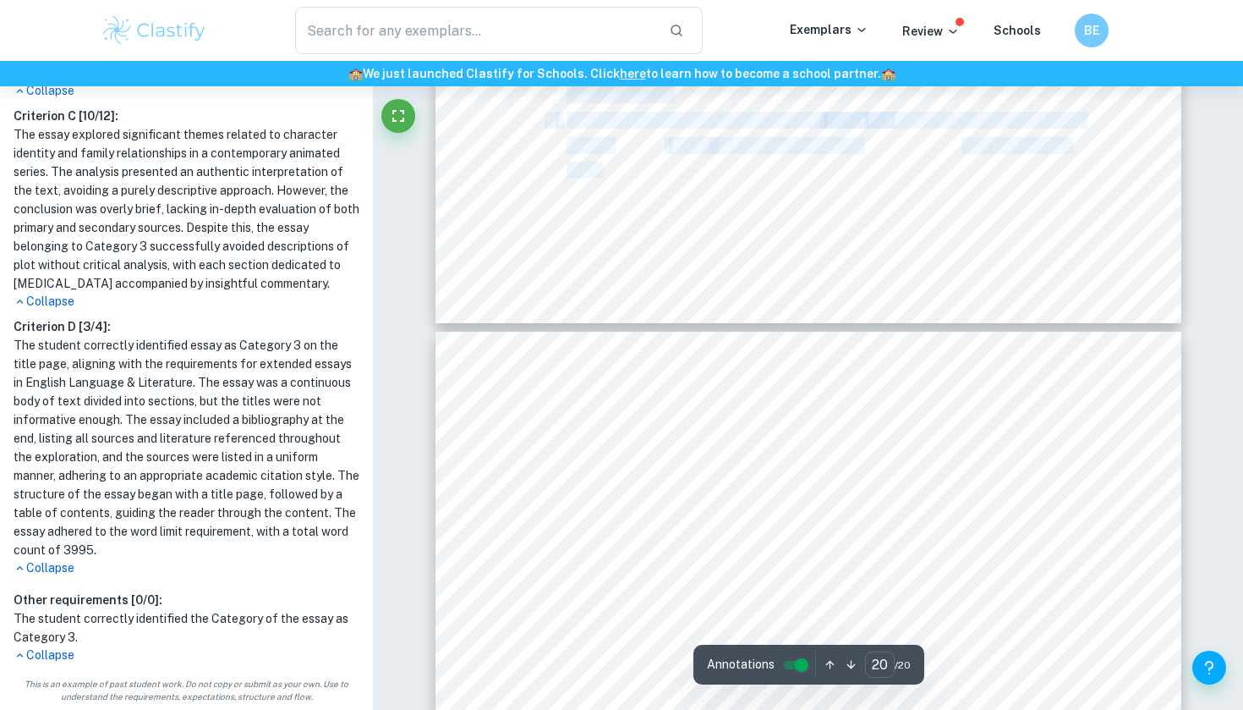
scroll to position [18404, 0]
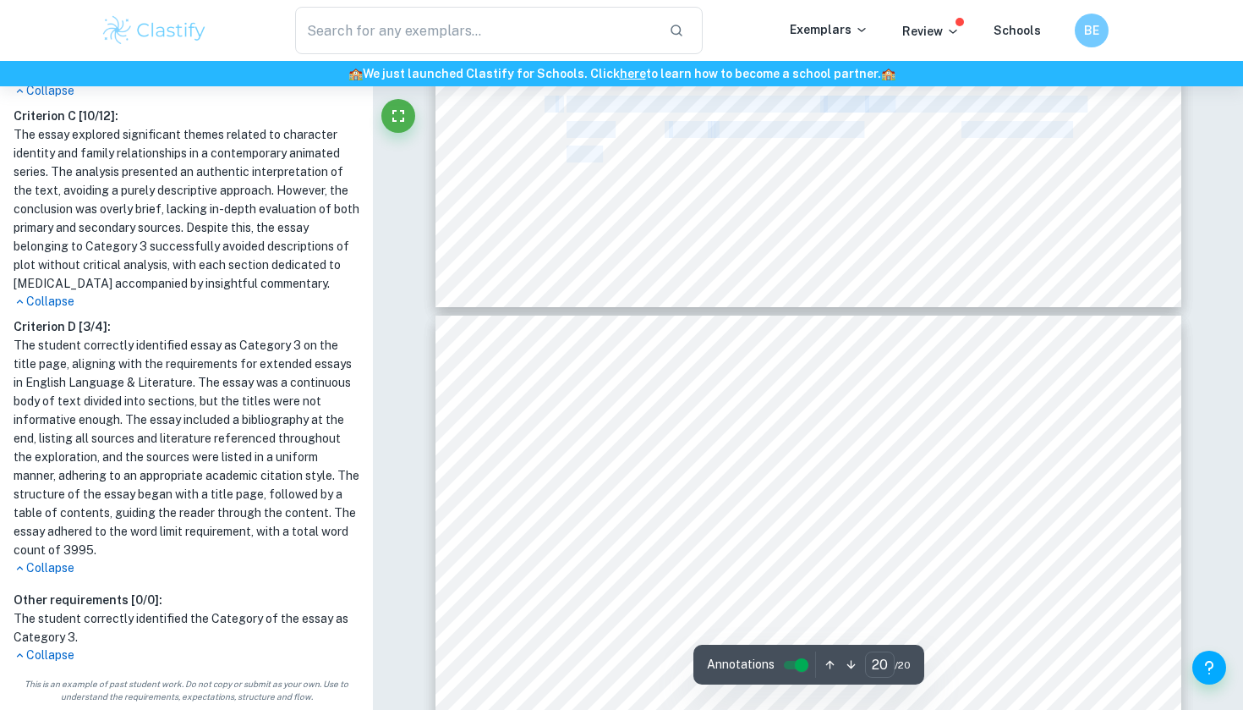
drag, startPoint x: 515, startPoint y: 196, endPoint x: 633, endPoint y: 372, distance: 211.6
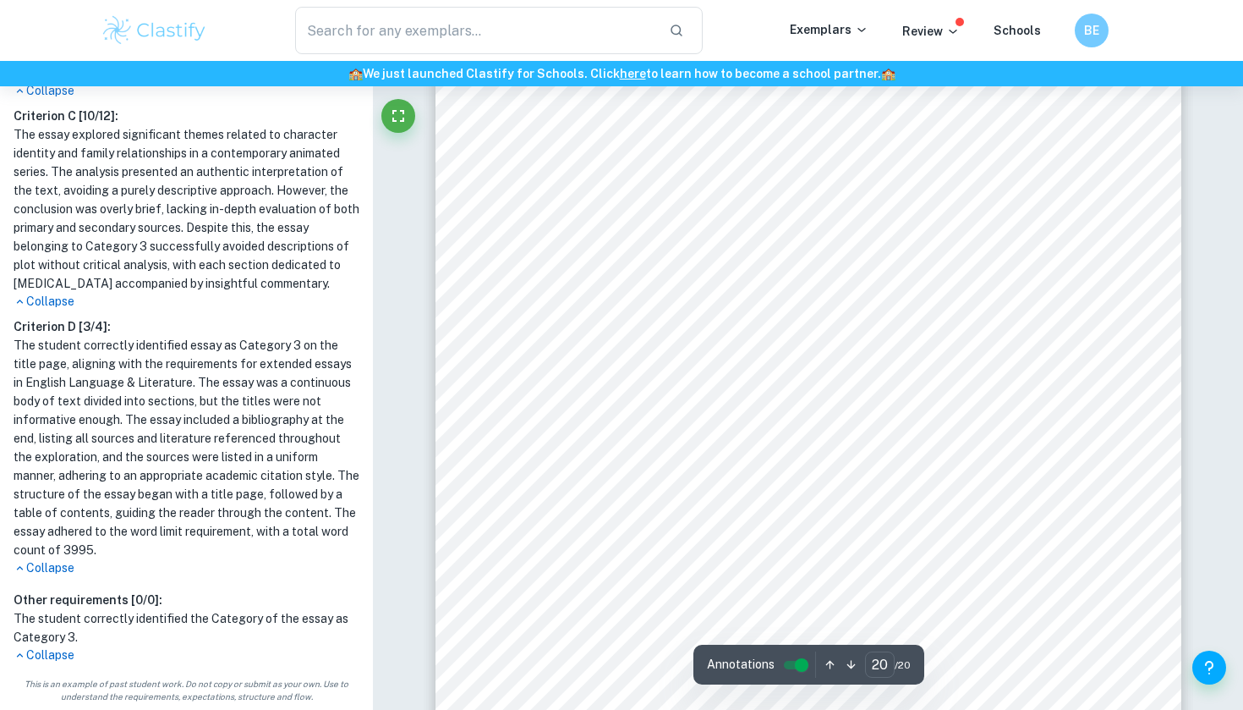
scroll to position [18950, 0]
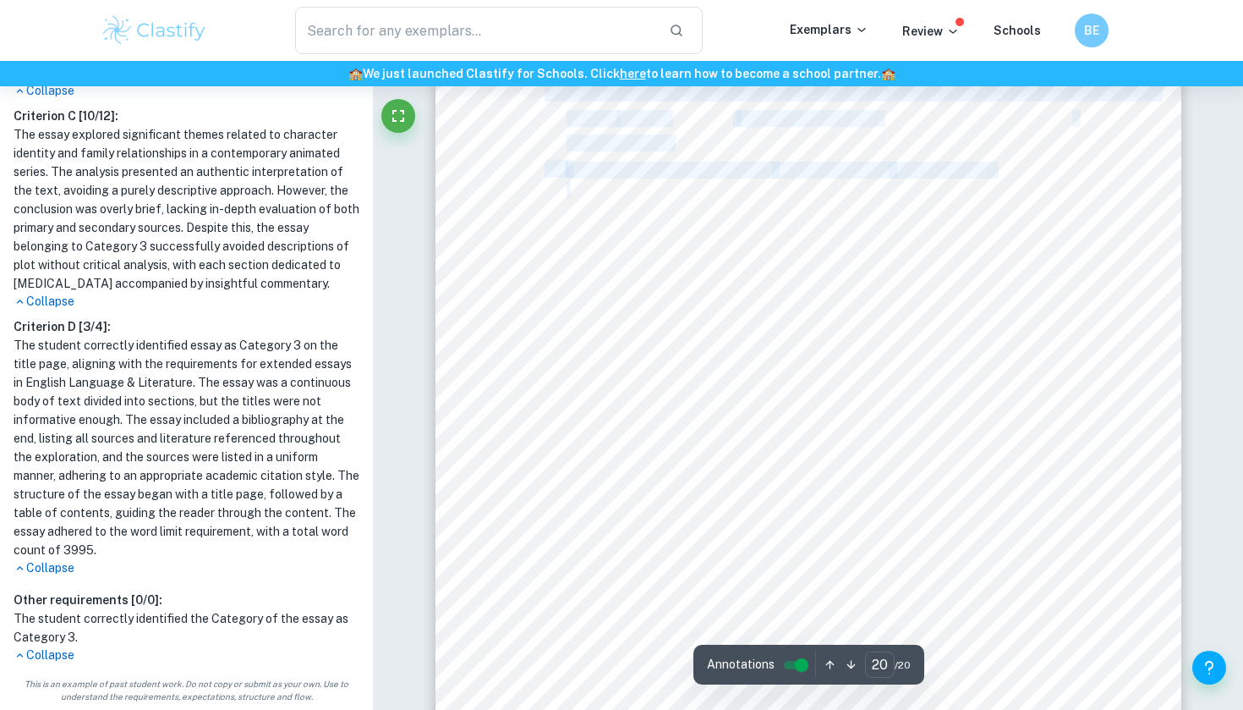
drag, startPoint x: 701, startPoint y: 388, endPoint x: 571, endPoint y: 189, distance: 238.3
click at [571, 189] on div "8. [PERSON_NAME] Doodling as a Measure of Burnout in Healthcare Researchers. Cu…" at bounding box center [809, 251] width 746 height 965
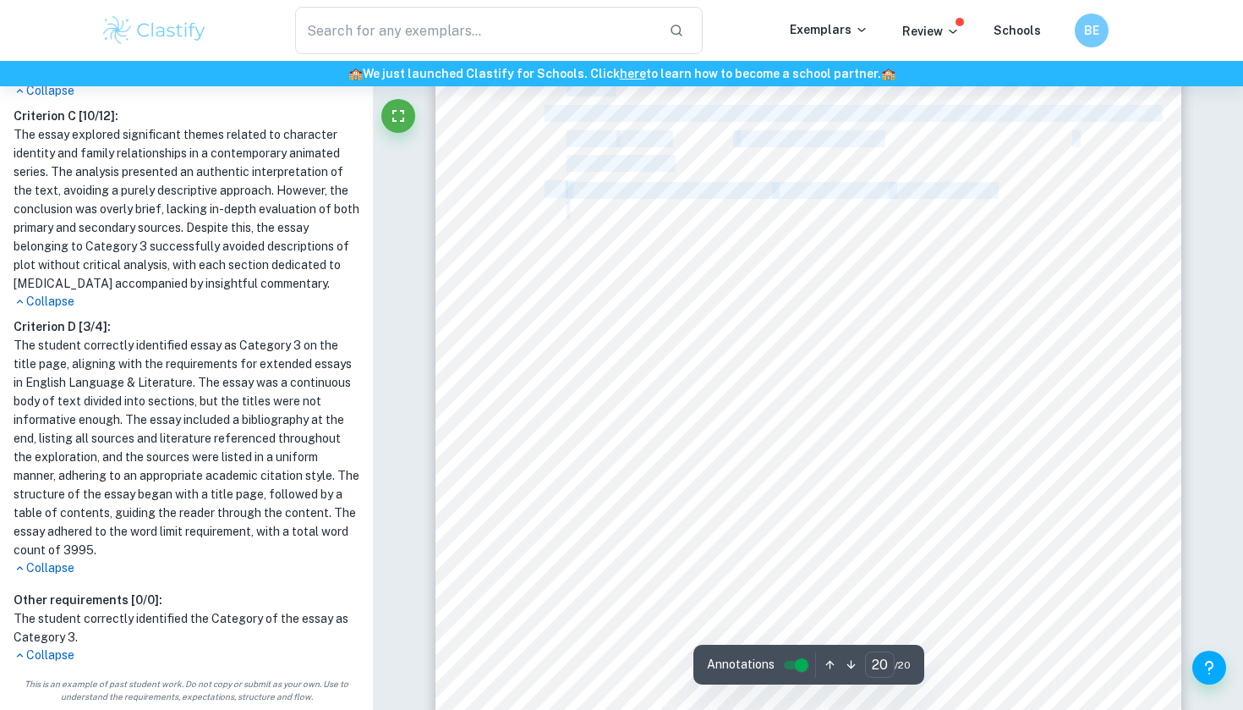
click at [529, 191] on div "8. [PERSON_NAME] Doodling as a Measure of Burnout in Healthcare Researchers. Cu…" at bounding box center [809, 271] width 746 height 965
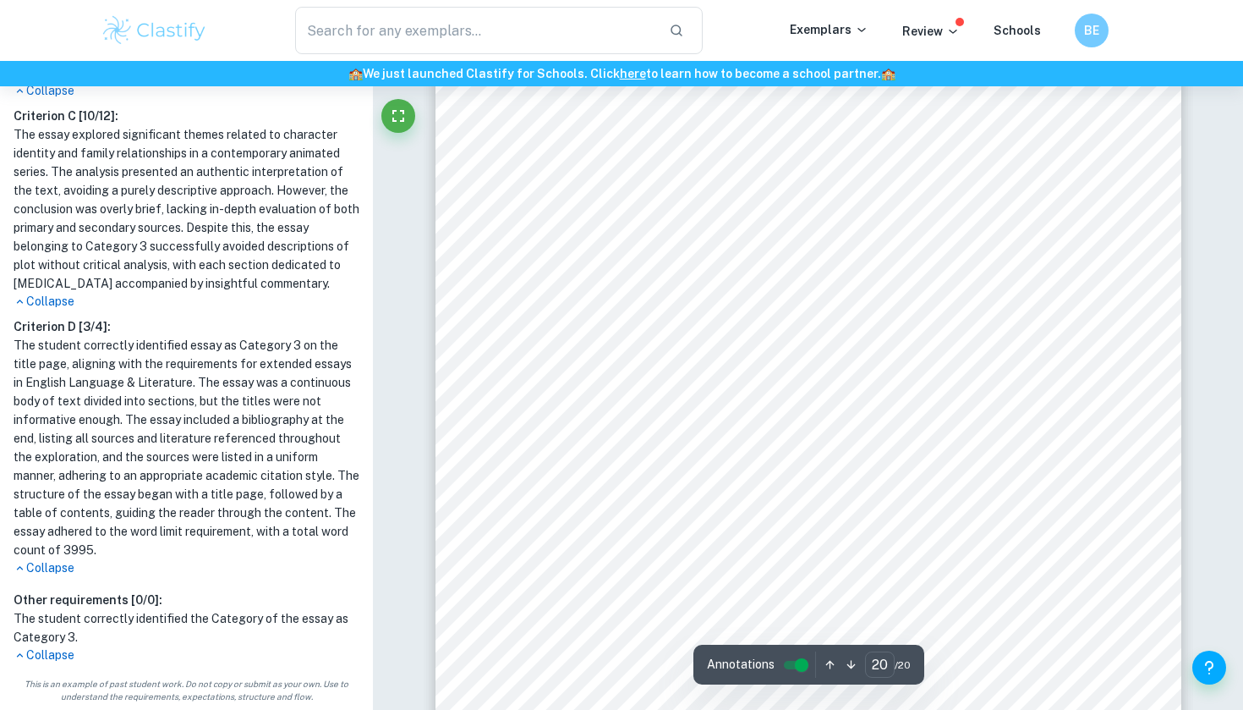
scroll to position [18800, 0]
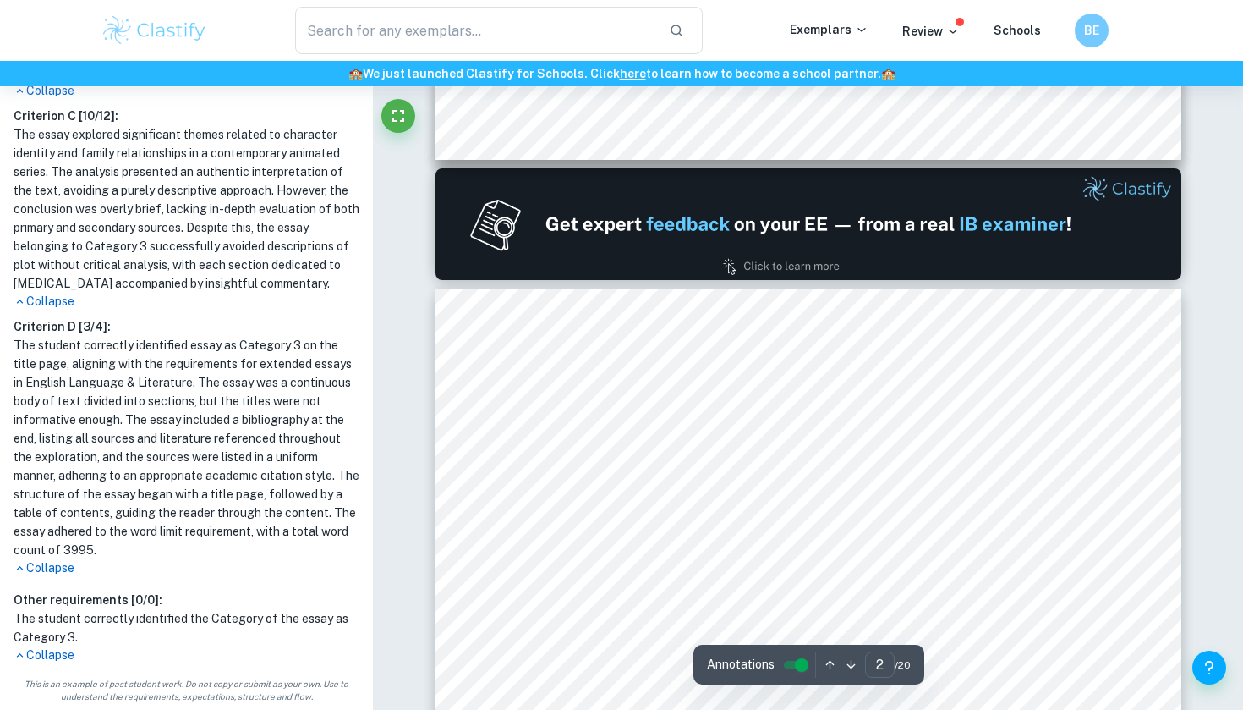
type input "1"
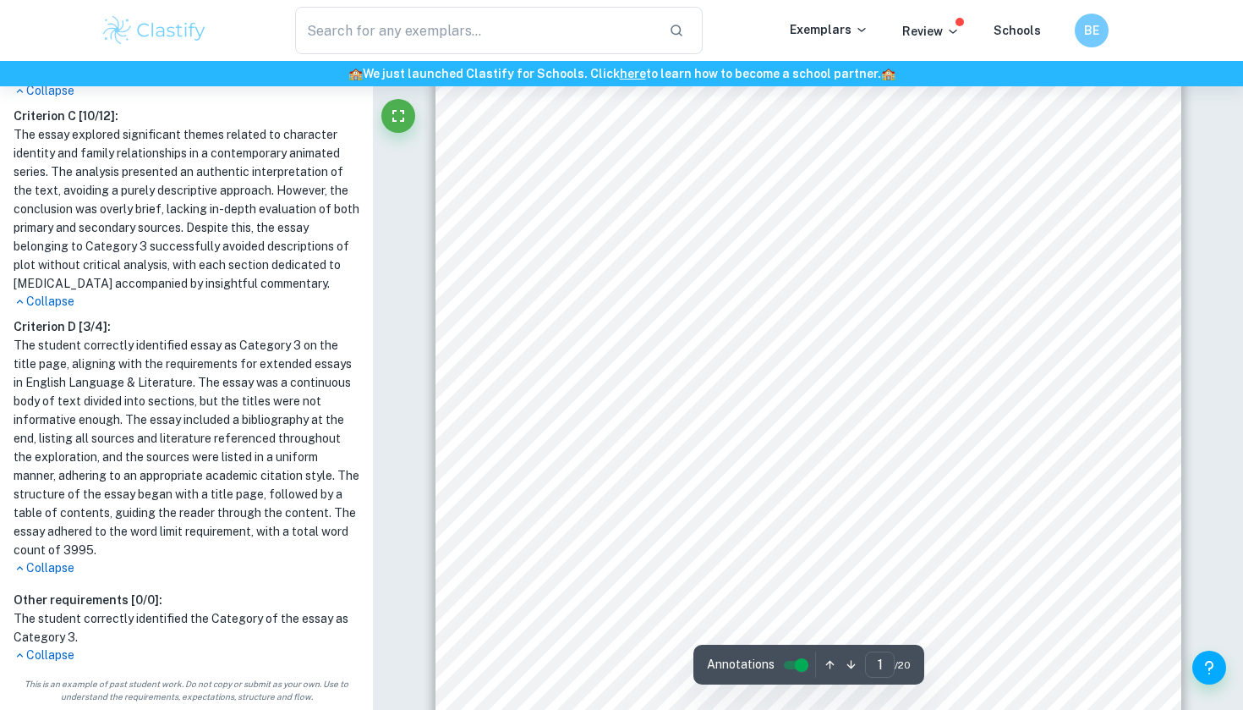
scroll to position [0, 0]
drag, startPoint x: 668, startPoint y: 502, endPoint x: 622, endPoint y: 310, distance: 197.3
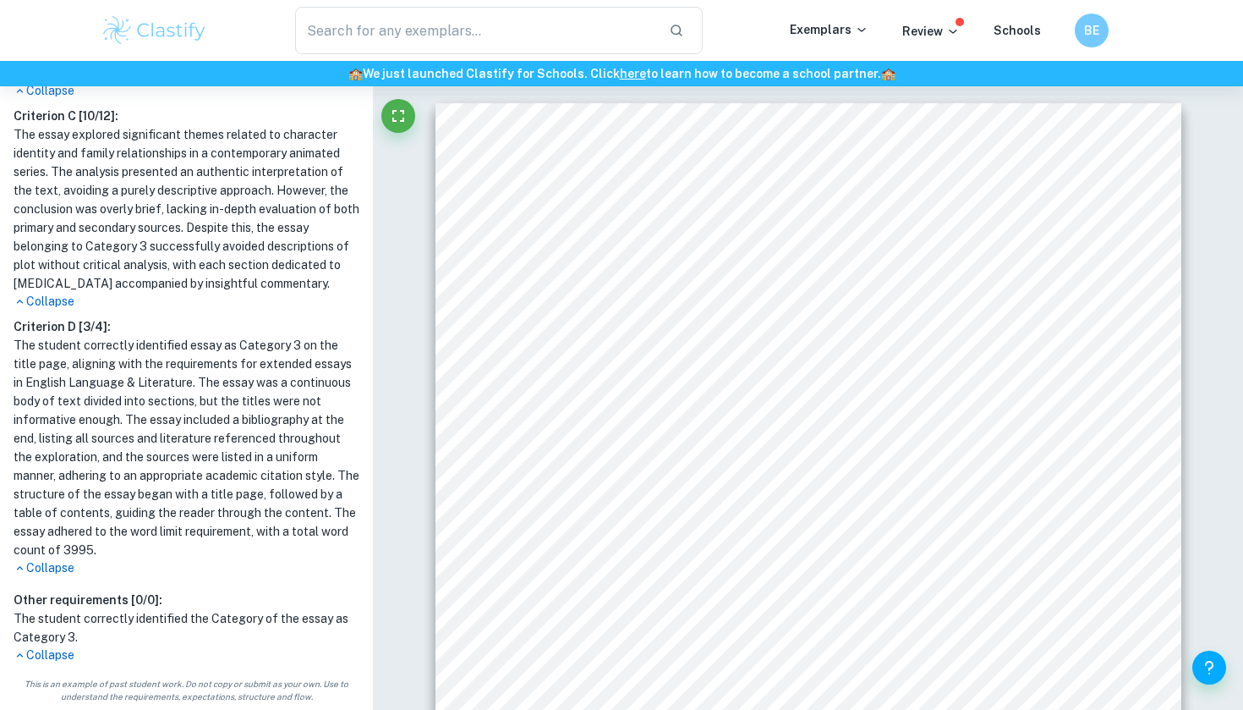
copy div ""To what extent do family relationships in 'Arcane' shape the identities of ind…"
